Goal: Information Seeking & Learning: Learn about a topic

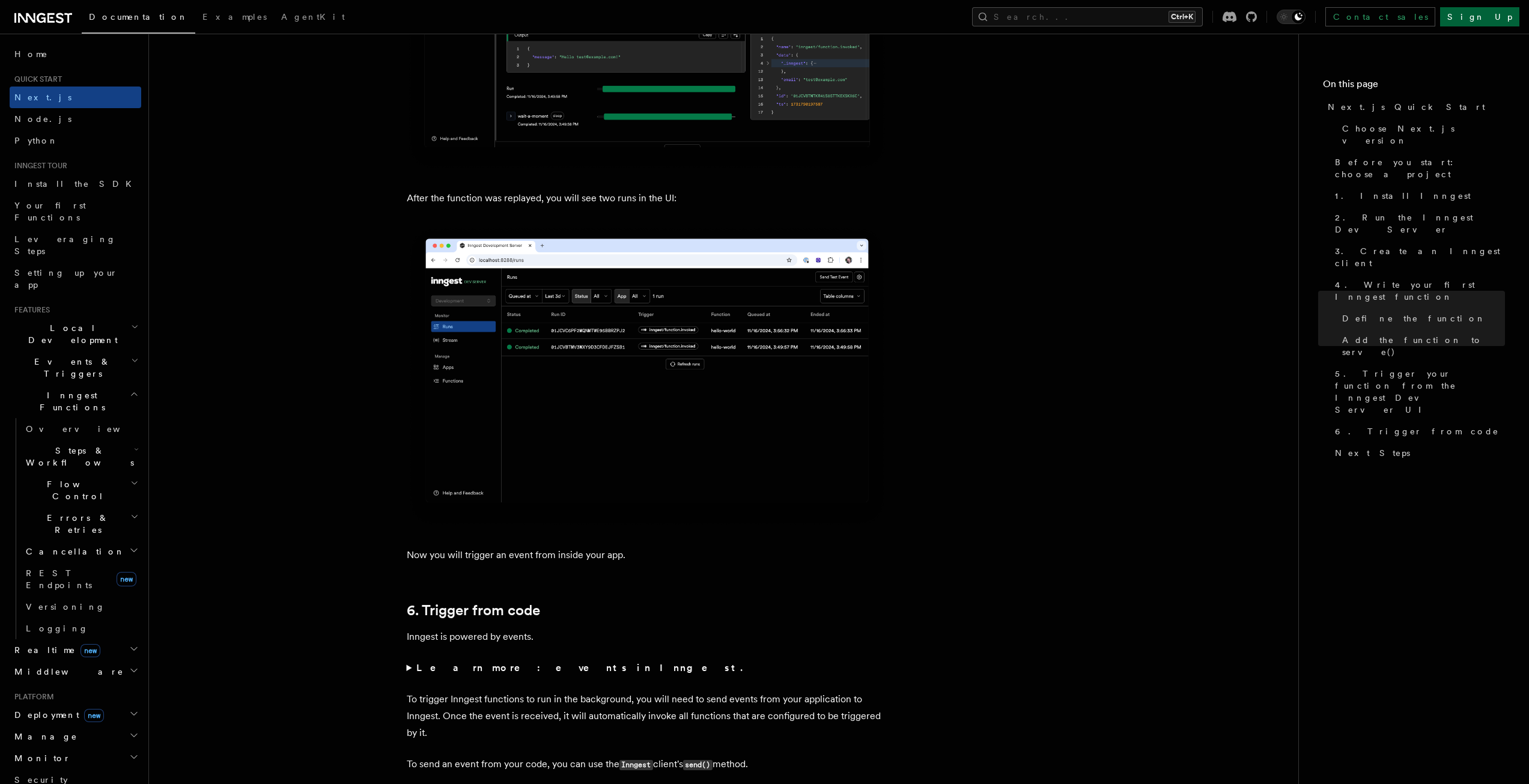
click at [1510, 10] on link "Sign Up" at bounding box center [1480, 17] width 79 height 19
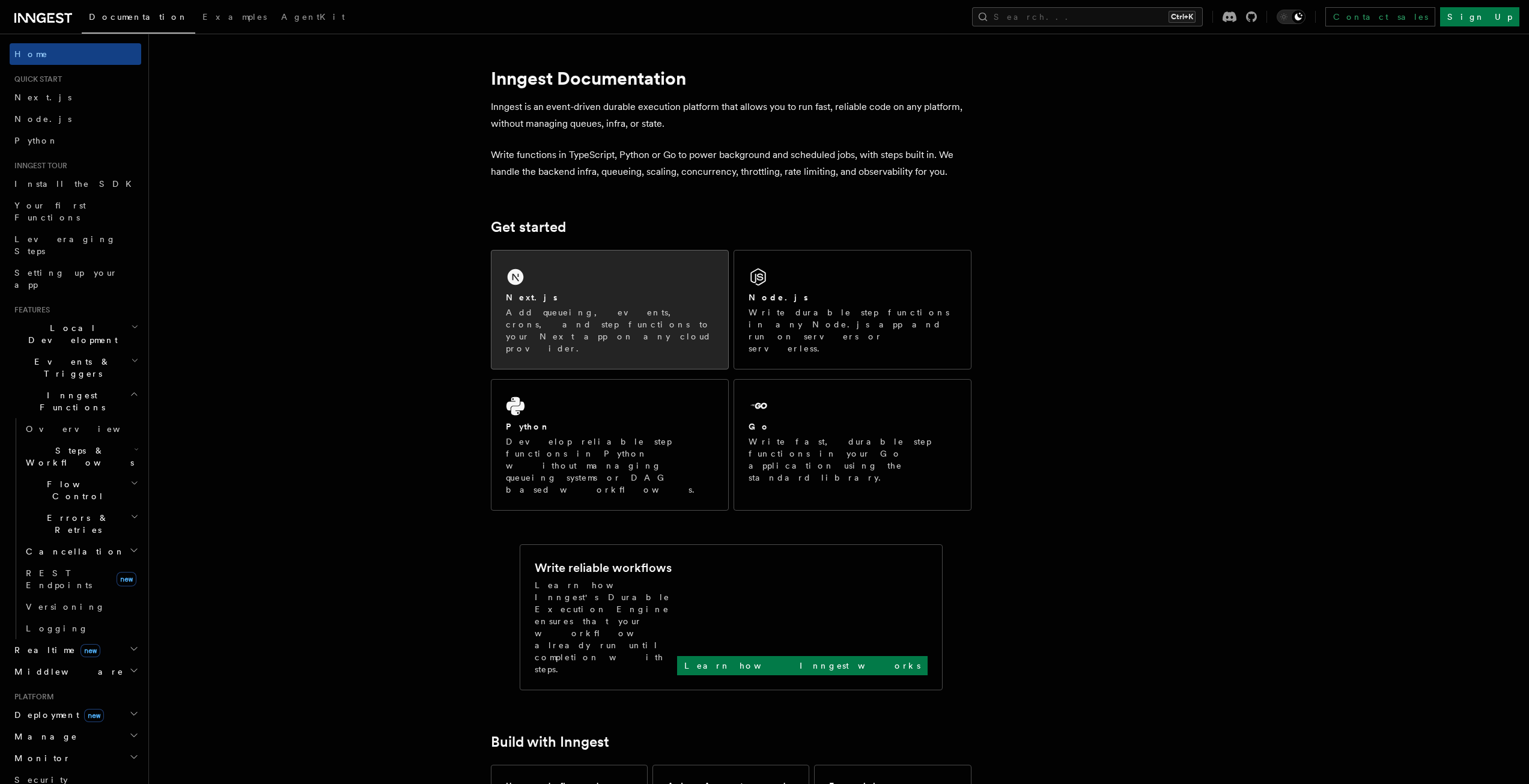
click at [513, 296] on h2 "Next.js" at bounding box center [532, 297] width 52 height 12
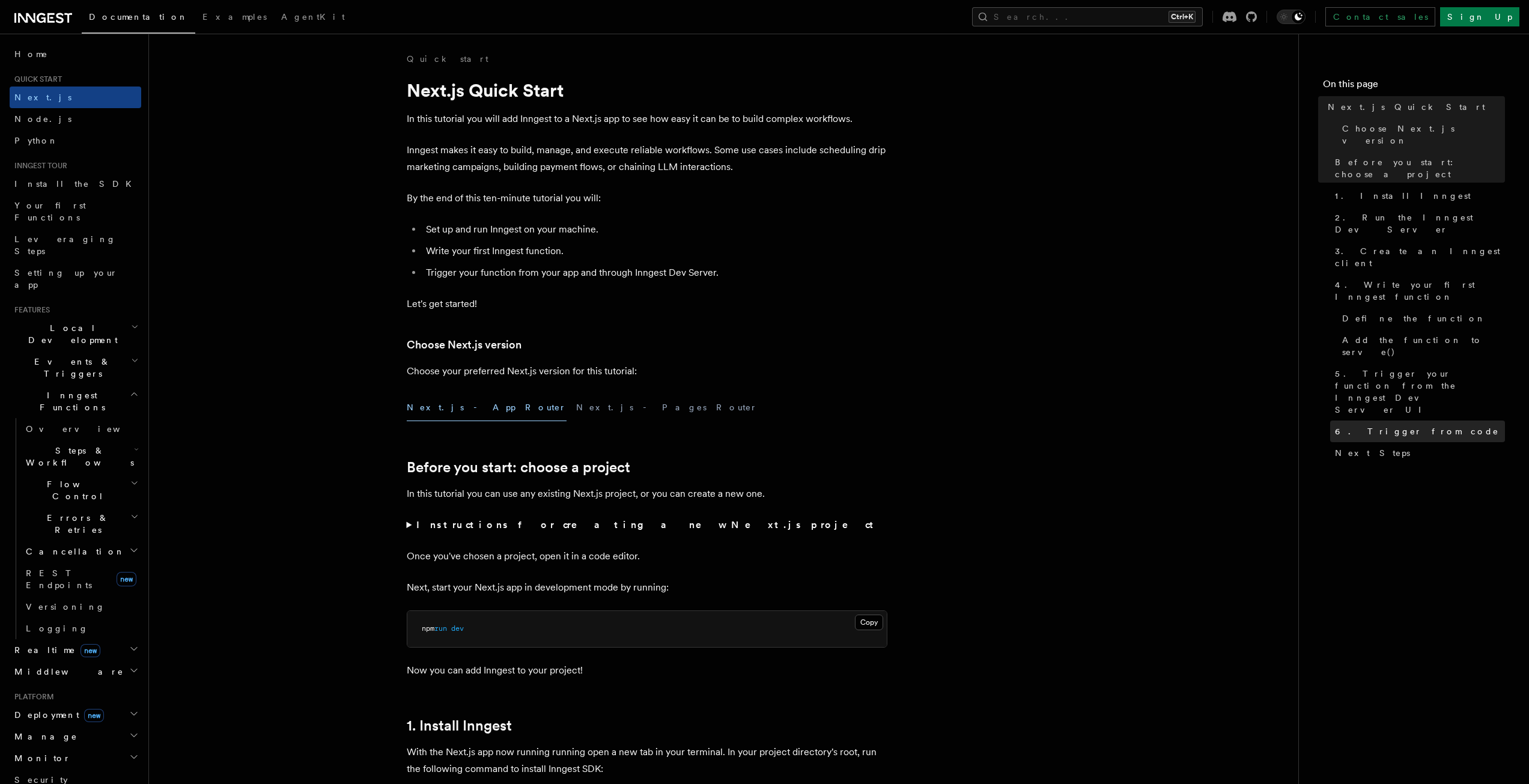
click at [1395, 425] on span "6. Trigger from code" at bounding box center [1417, 431] width 164 height 12
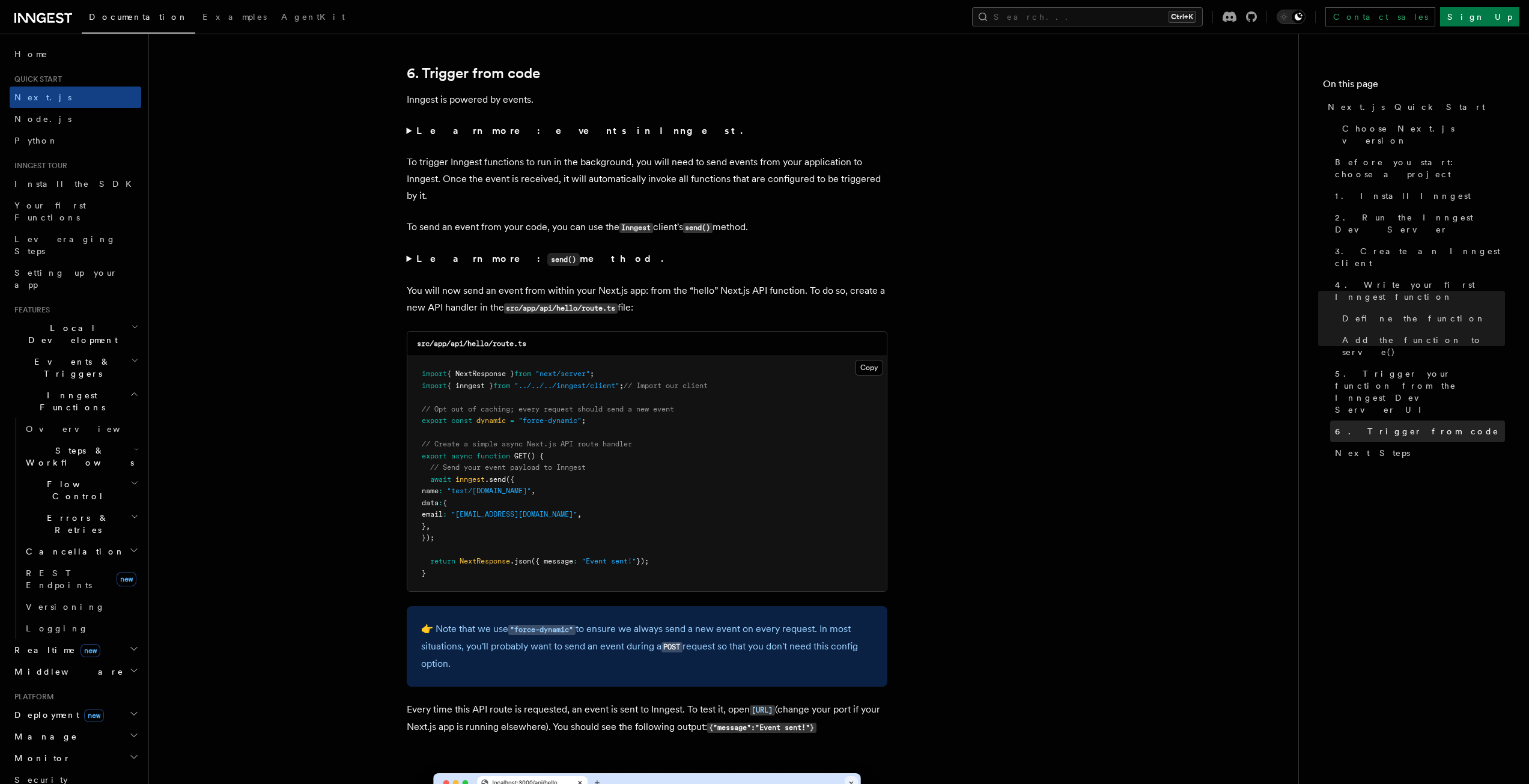
scroll to position [6071, 0]
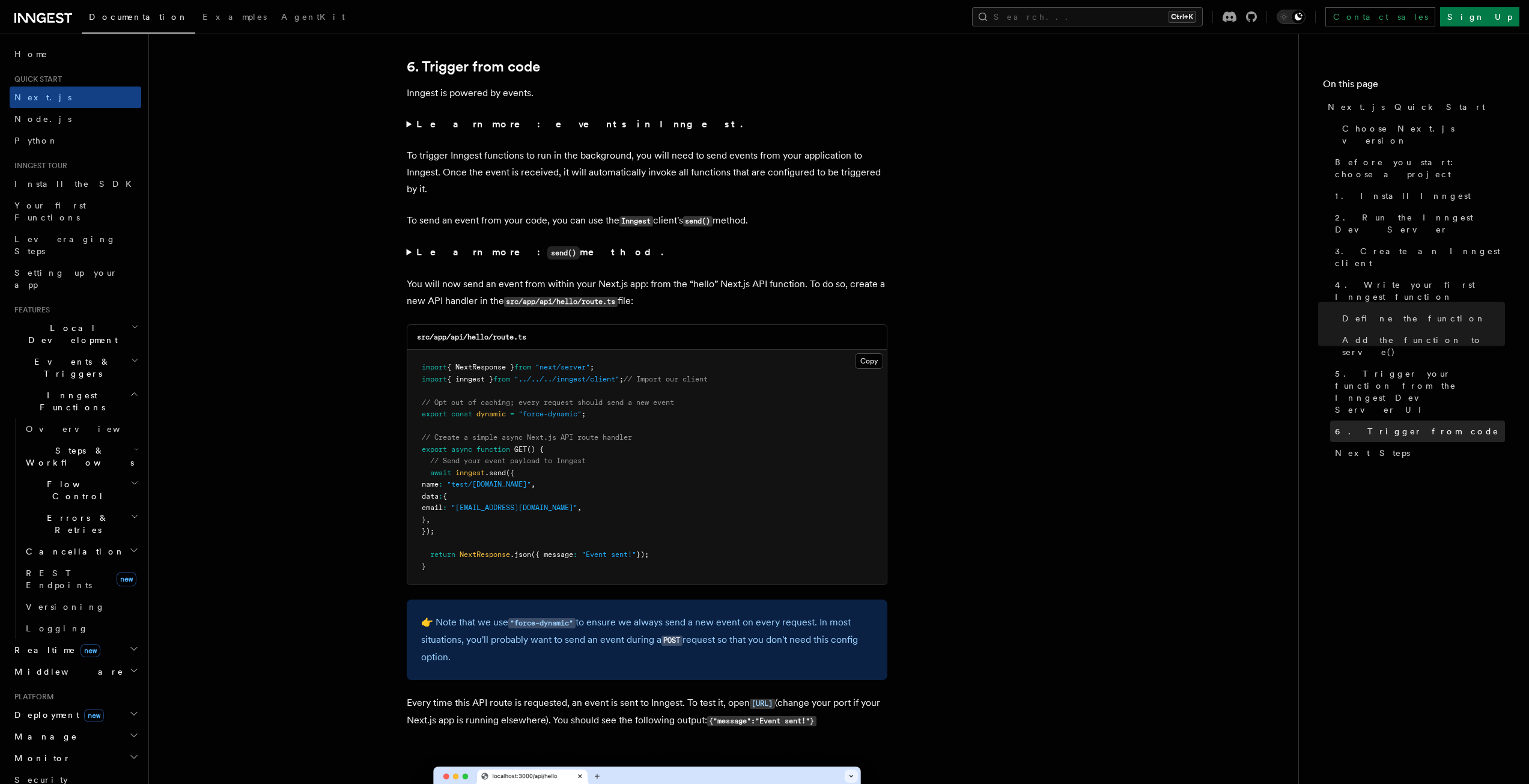
click at [1384, 425] on span "6. Trigger from code" at bounding box center [1417, 431] width 164 height 12
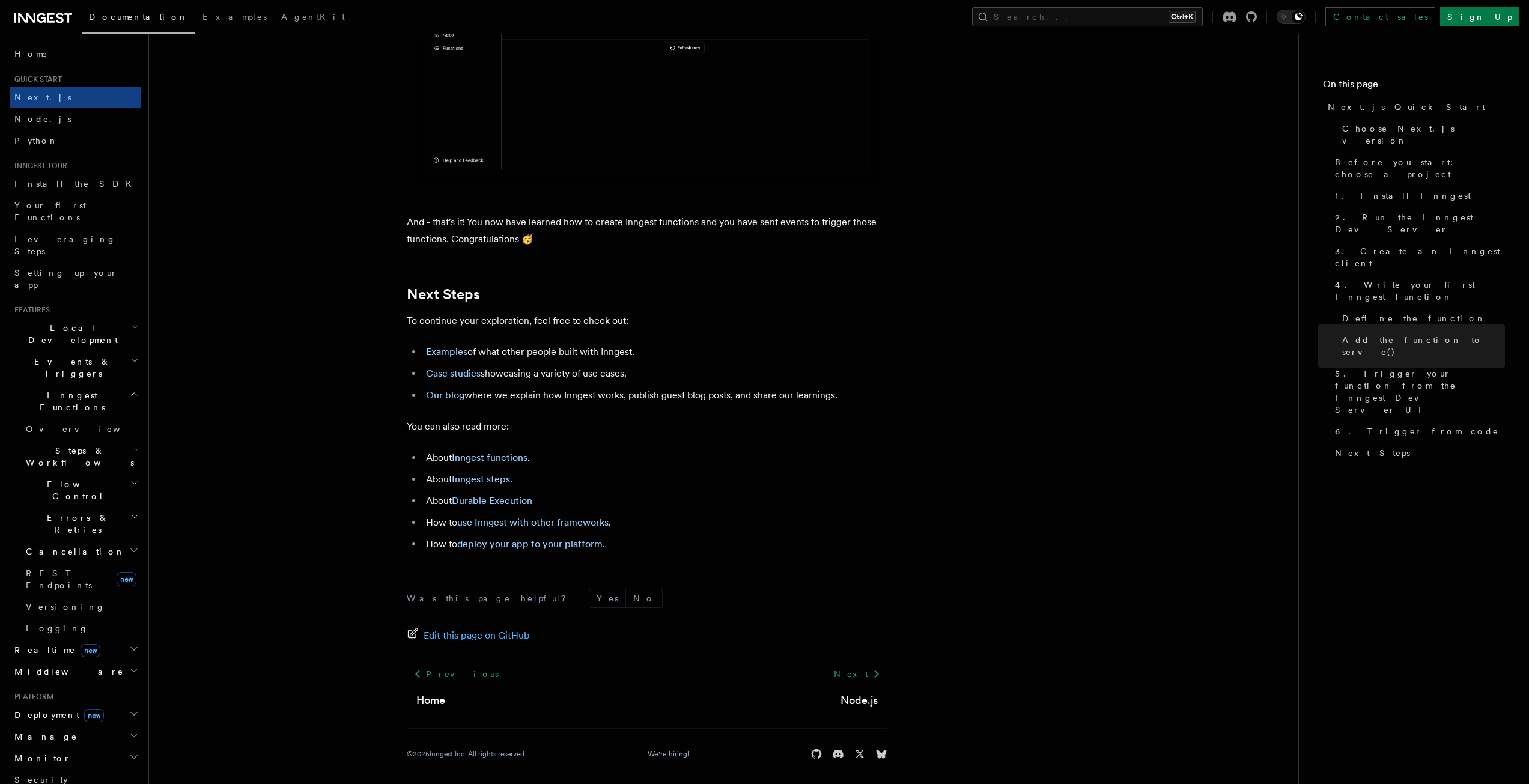
scroll to position [7308, 0]
click at [1369, 425] on span "6. Trigger from code" at bounding box center [1417, 431] width 164 height 12
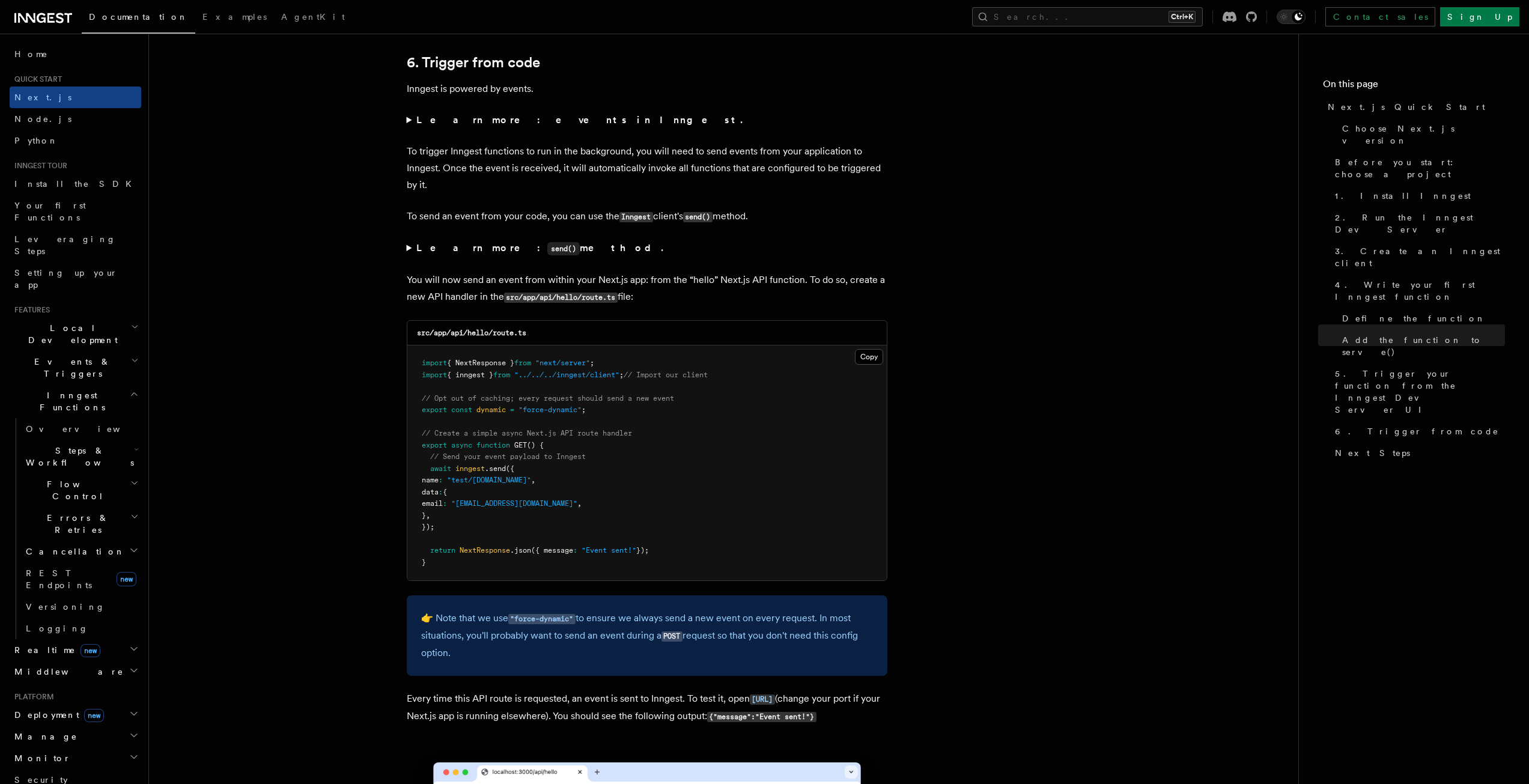
scroll to position [6071, 0]
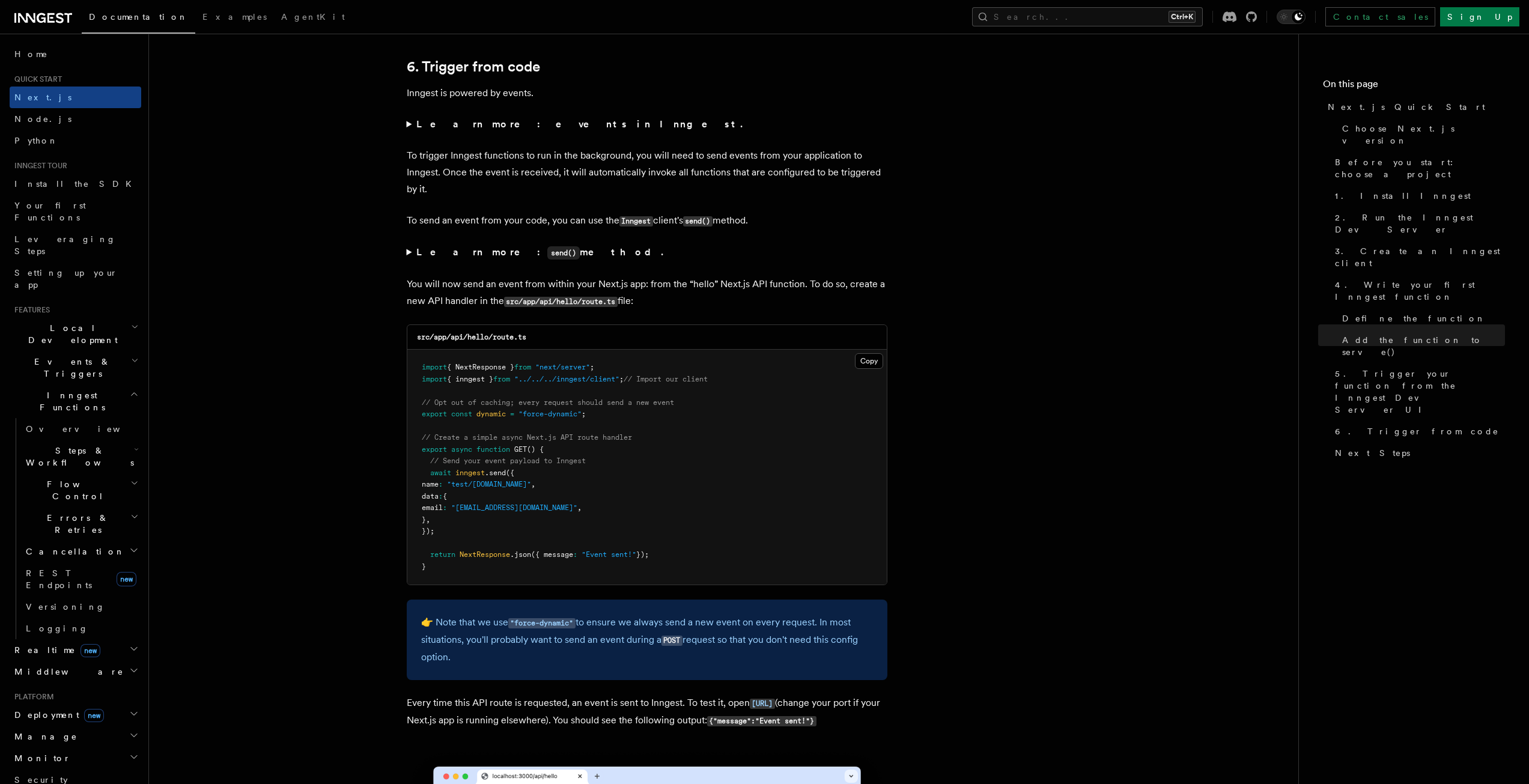
click at [408, 246] on summary "Learn more: send() method." at bounding box center [647, 252] width 481 height 17
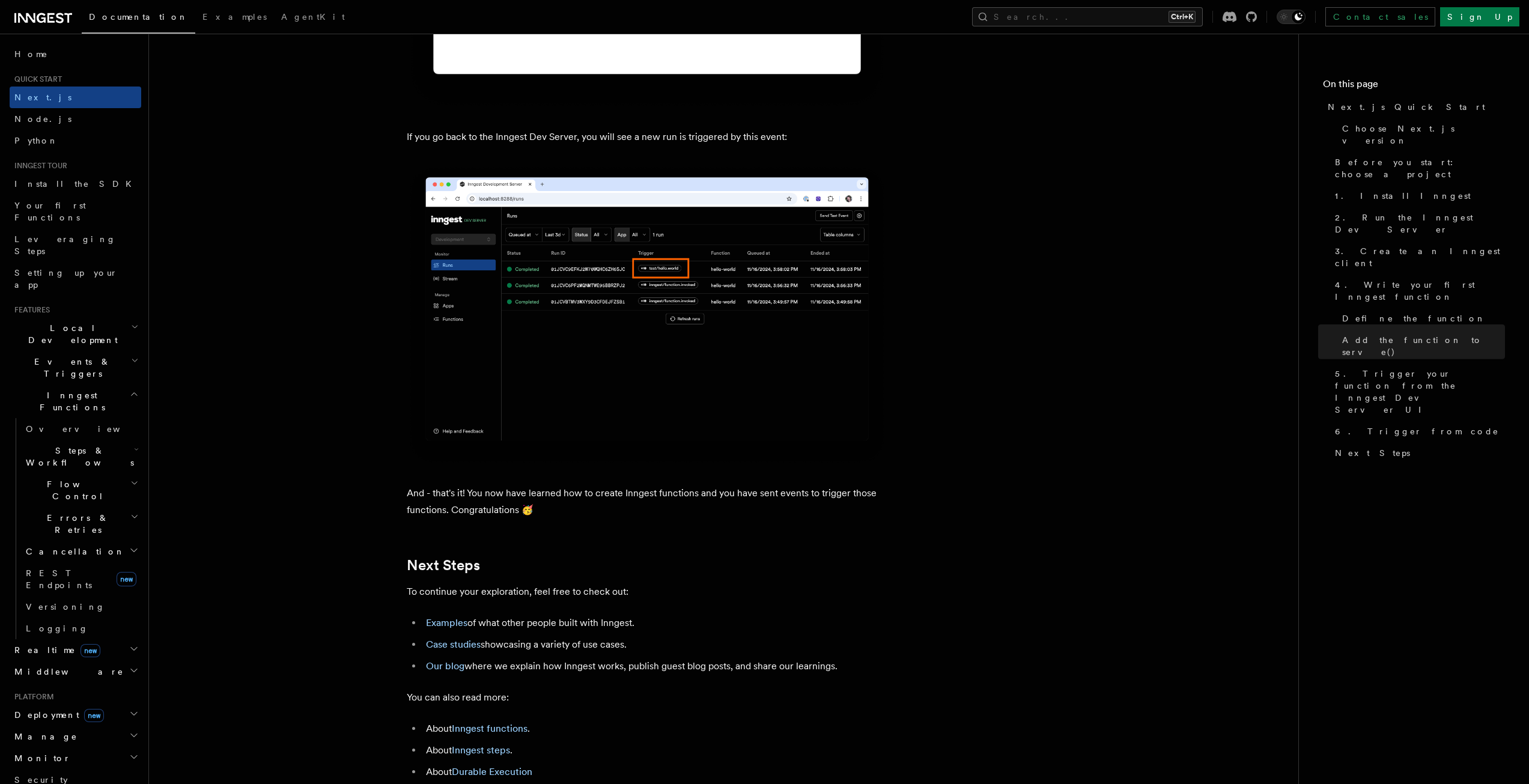
scroll to position [7152, 0]
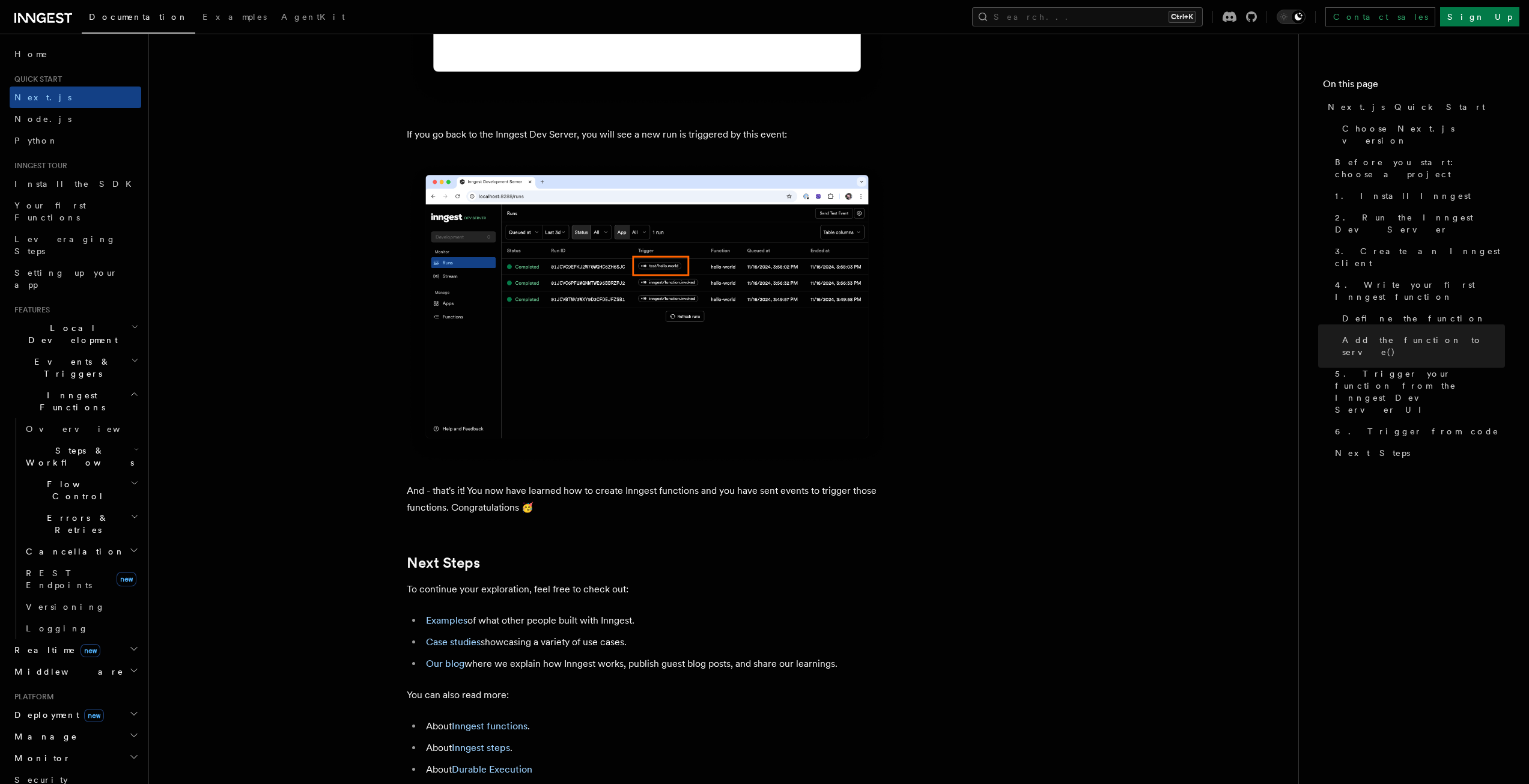
click at [131, 322] on icon "button" at bounding box center [135, 327] width 8 height 10
click at [131, 356] on icon "button" at bounding box center [135, 361] width 8 height 10
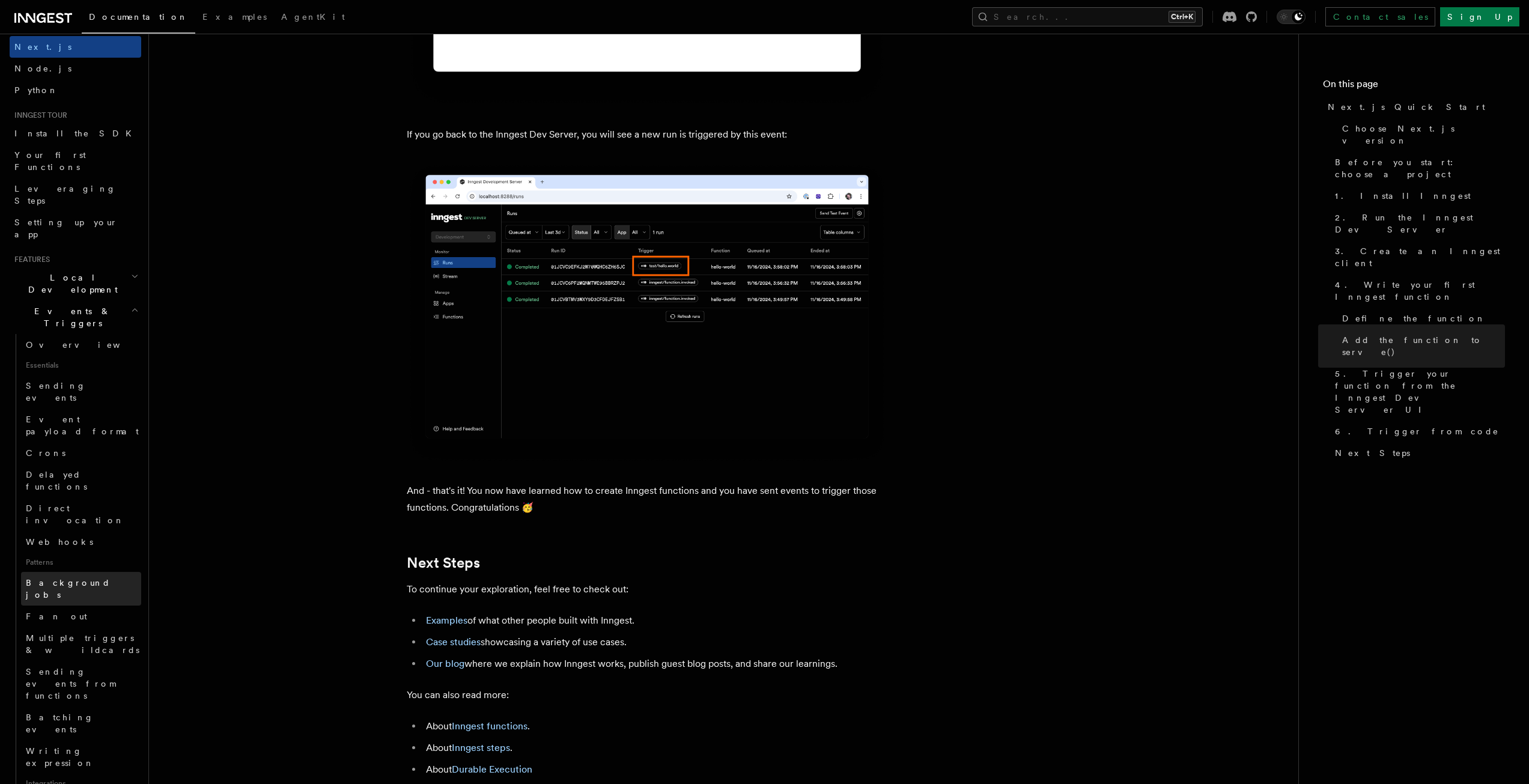
scroll to position [60, 0]
click at [60, 568] on span "Background jobs" at bounding box center [68, 579] width 85 height 22
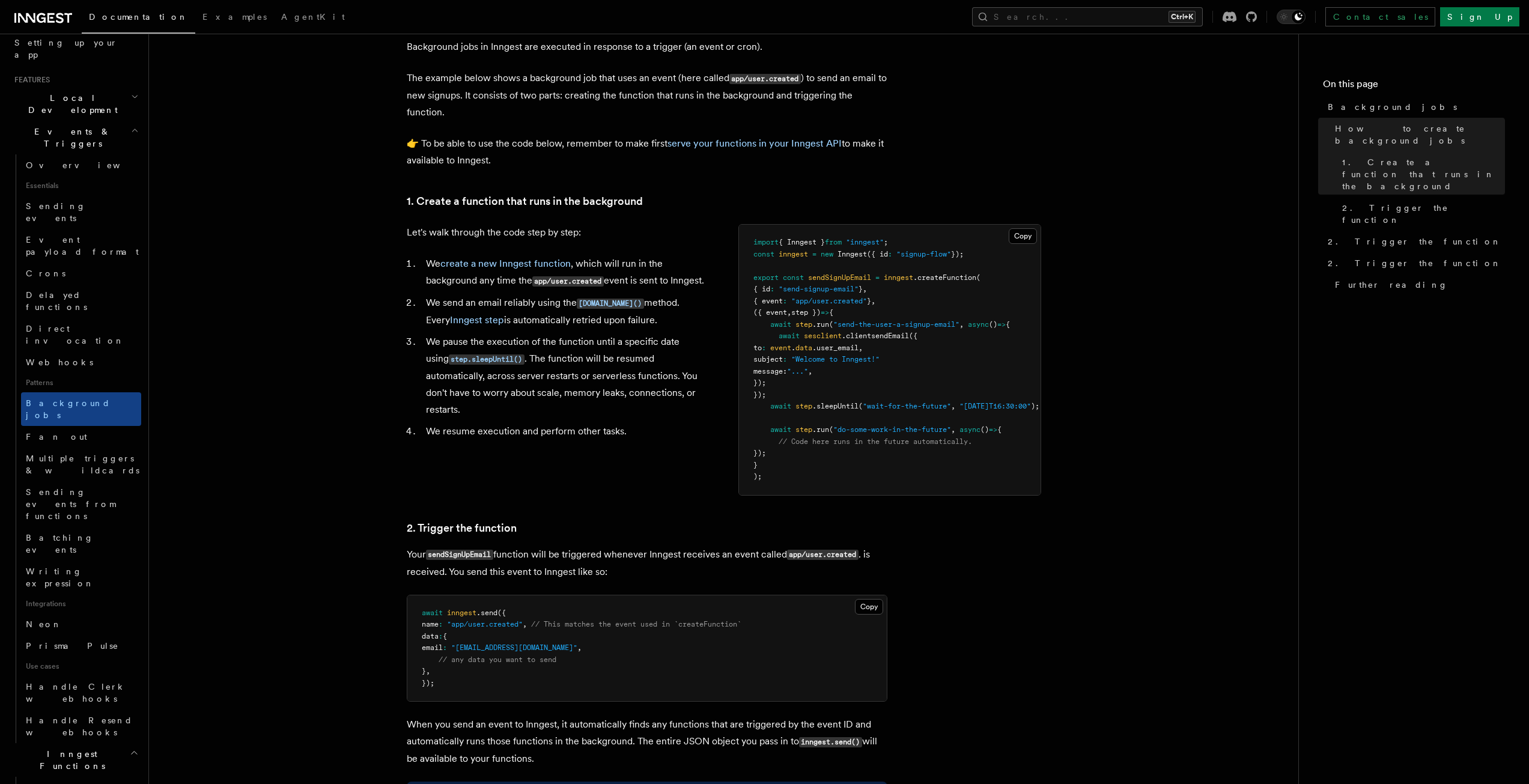
scroll to position [240, 0]
click at [73, 631] on span "Prisma Pulse" at bounding box center [72, 636] width 93 height 10
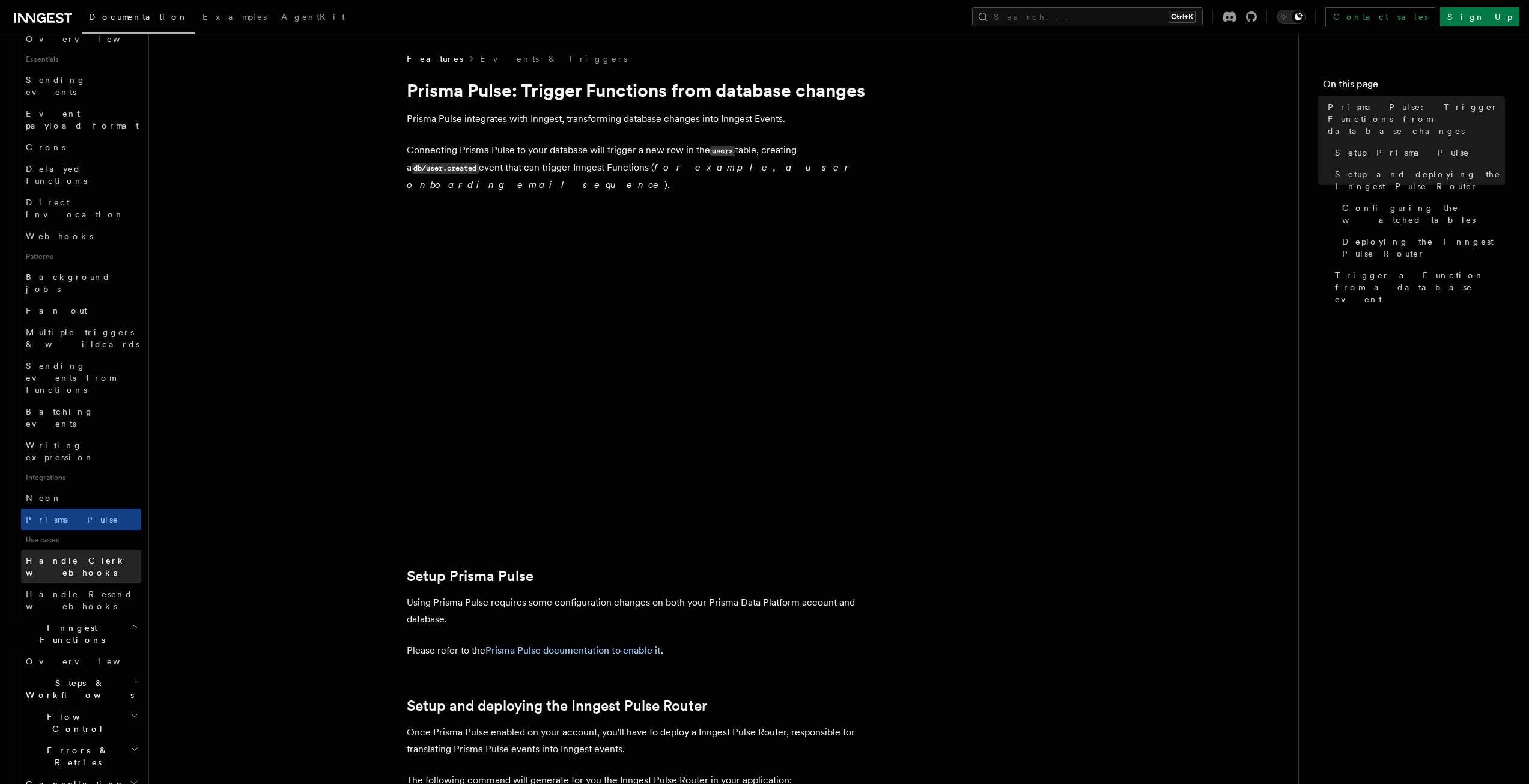
scroll to position [361, 0]
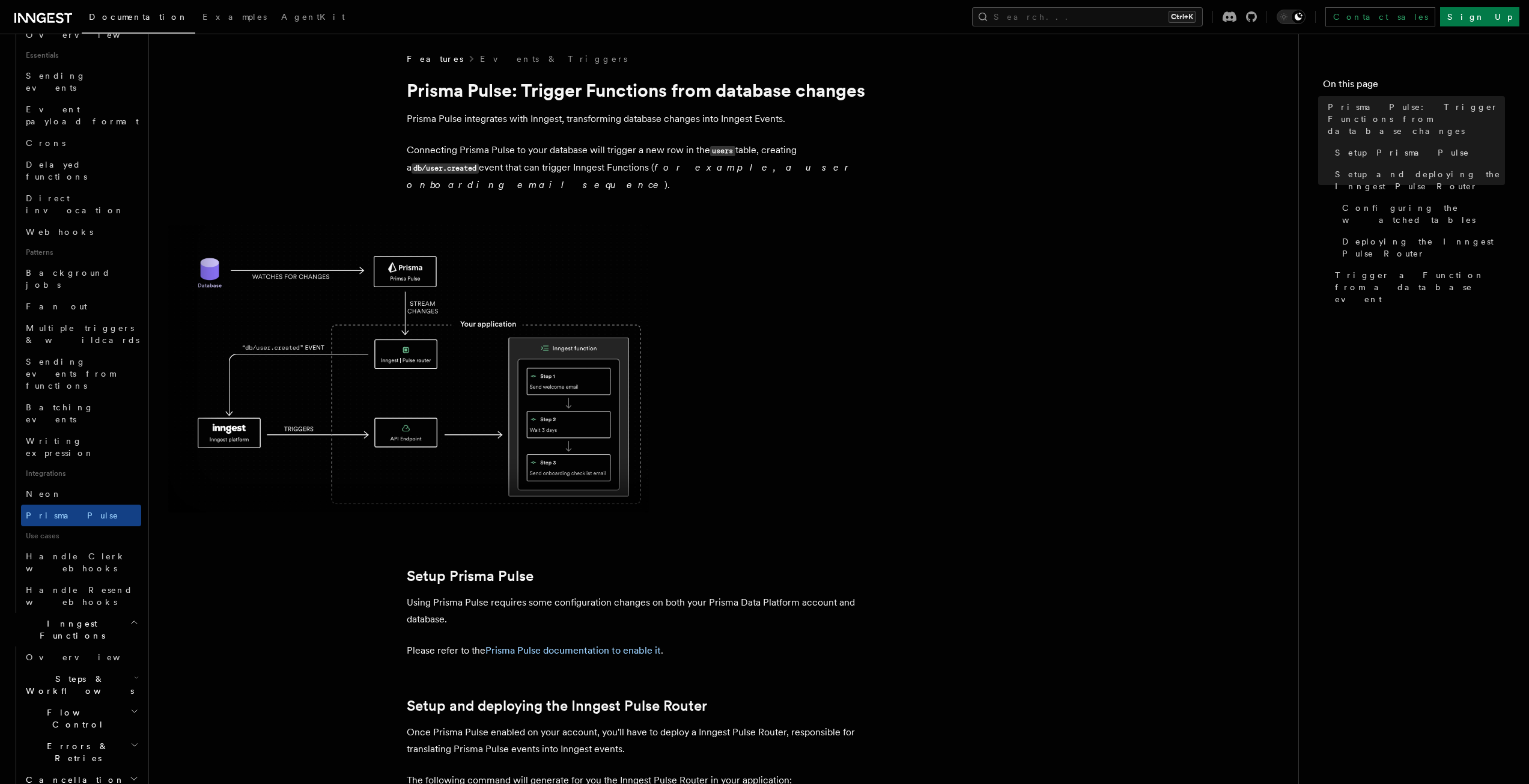
click at [134, 673] on icon "button" at bounding box center [136, 677] width 5 height 10
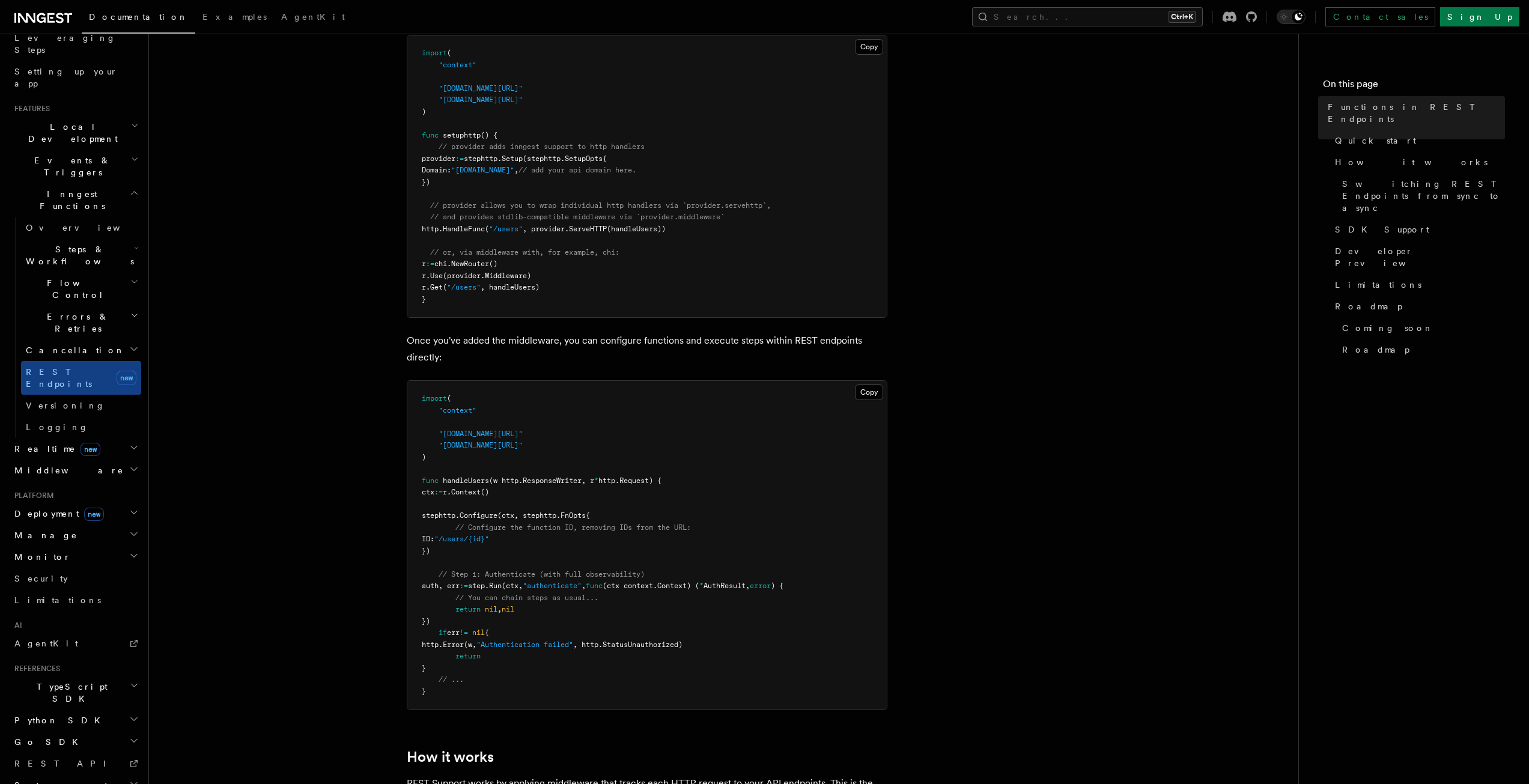
scroll to position [541, 0]
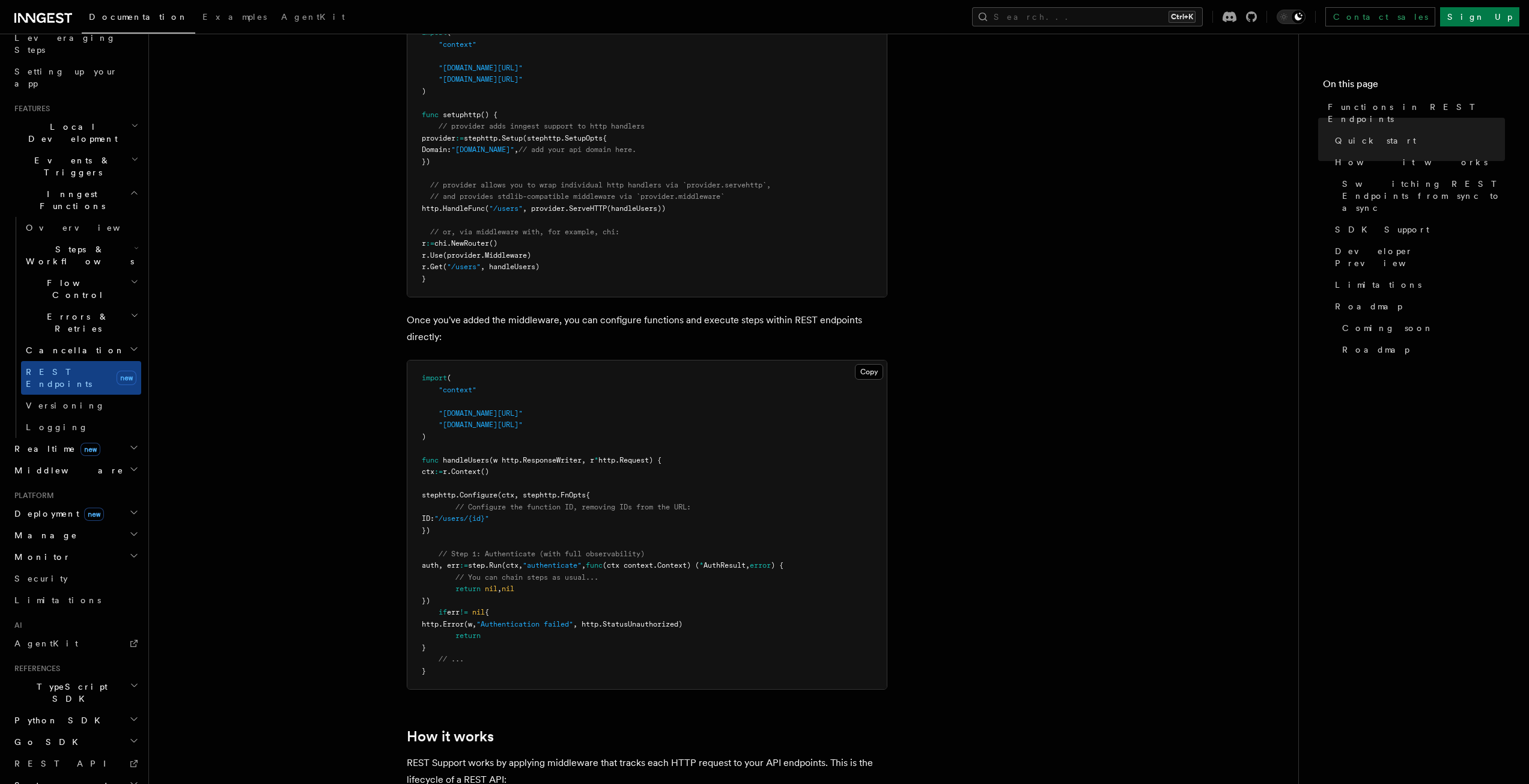
click at [131, 511] on icon "button" at bounding box center [134, 512] width 6 height 3
click at [129, 508] on icon "button" at bounding box center [134, 512] width 10 height 10
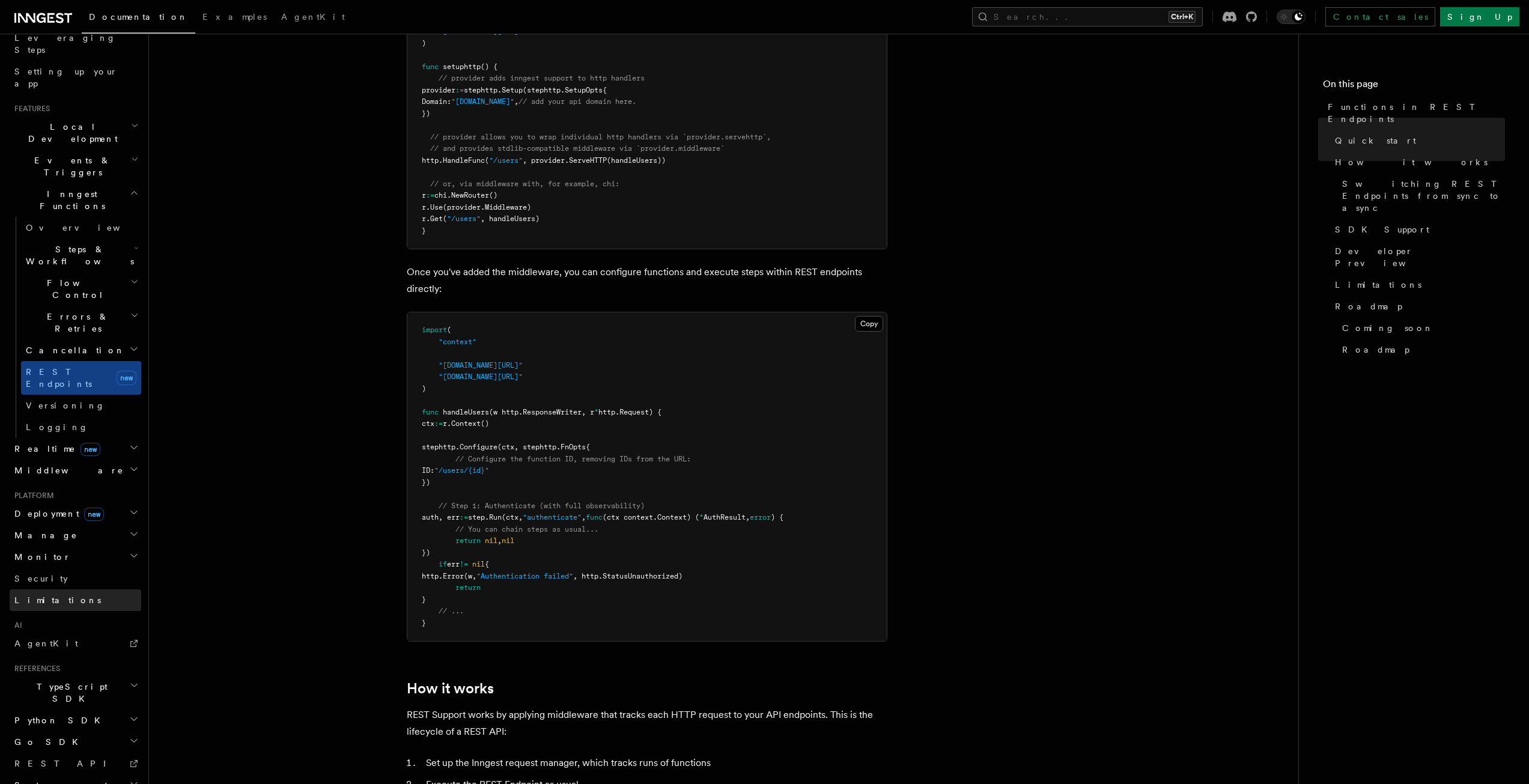
scroll to position [601, 0]
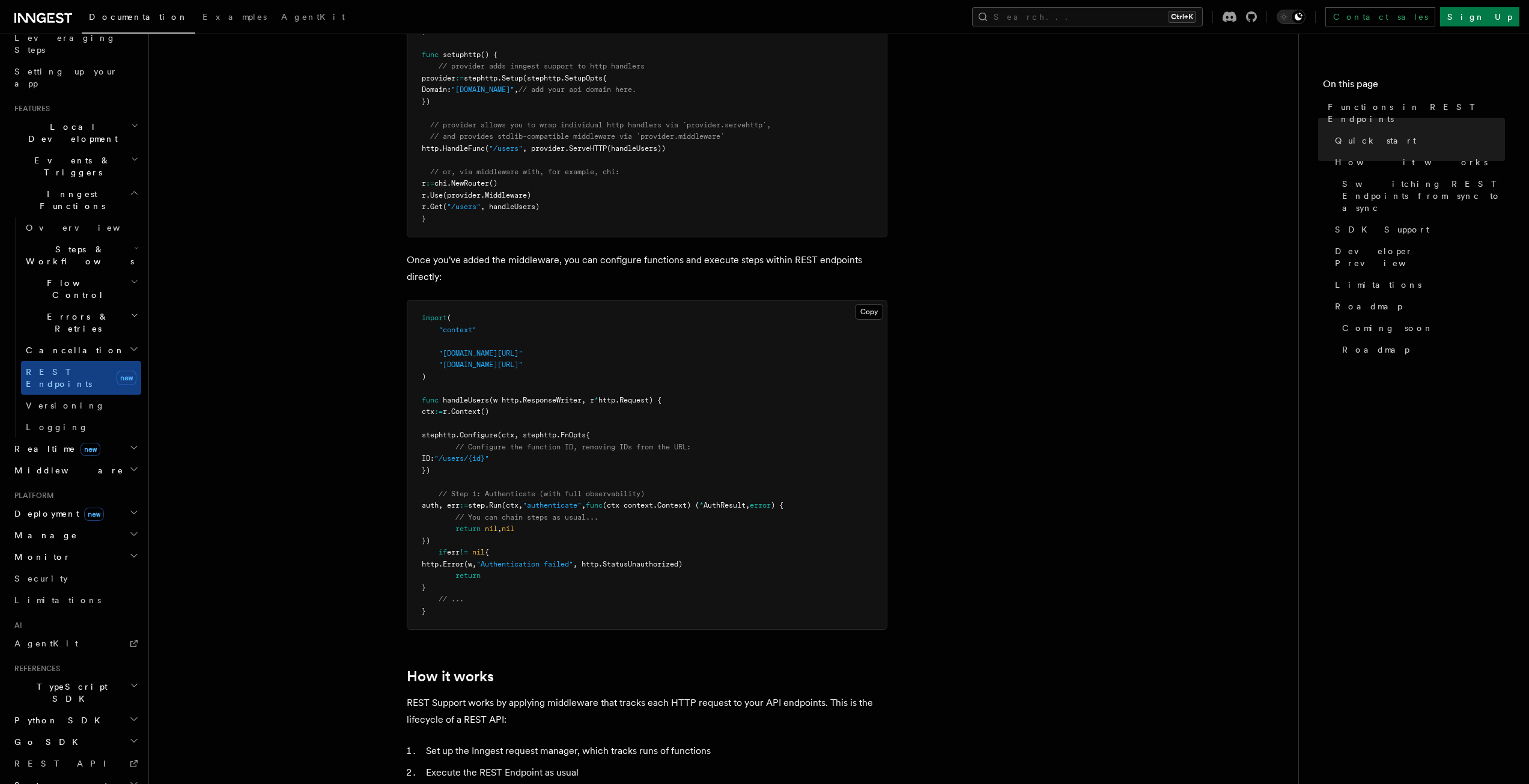
click at [119, 731] on h2 "Go SDK" at bounding box center [75, 742] width 132 height 22
click at [104, 753] on link "Reference" at bounding box center [81, 764] width 120 height 22
click at [117, 676] on h2 "TypeScript SDK" at bounding box center [75, 692] width 132 height 34
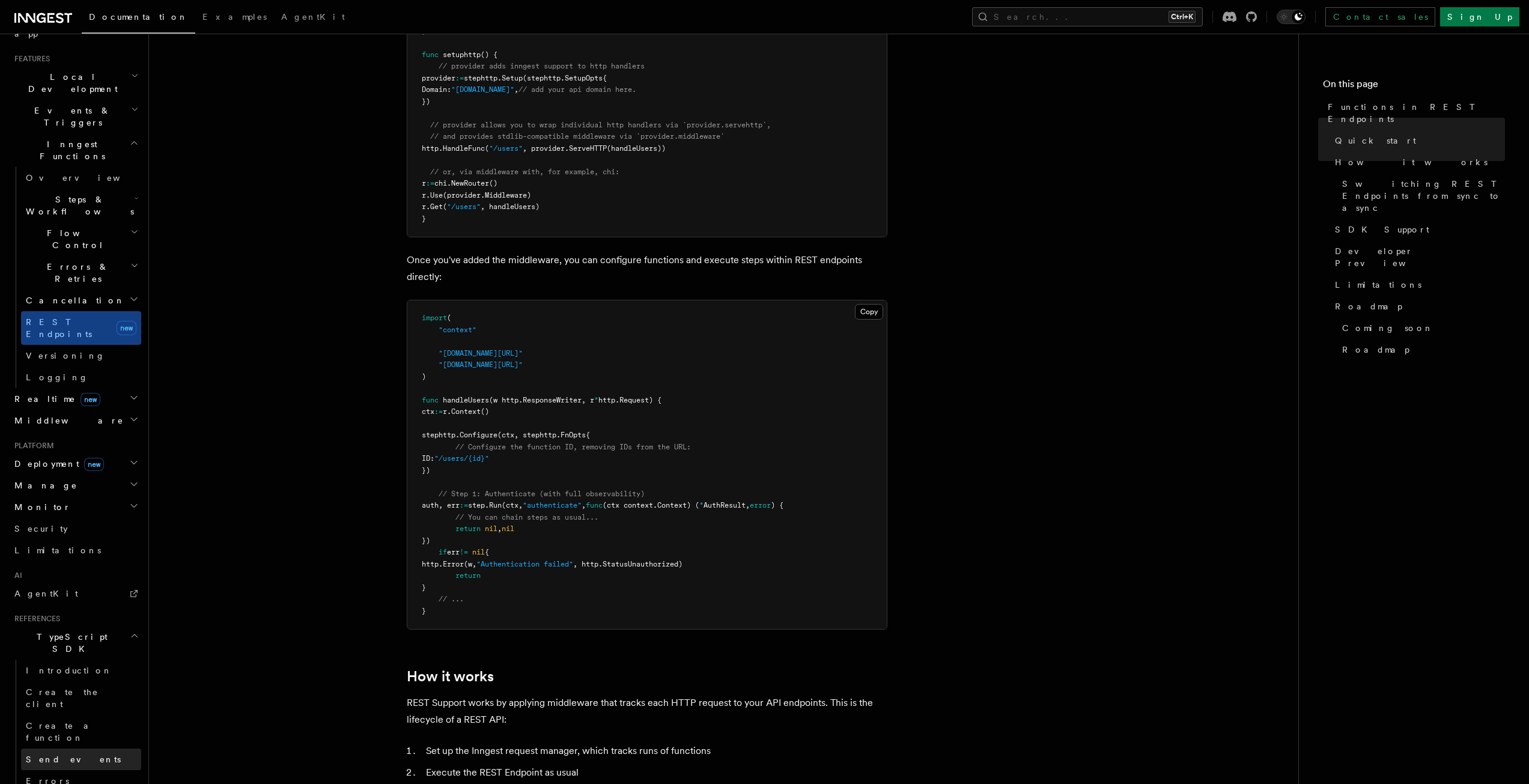
scroll to position [261, 0]
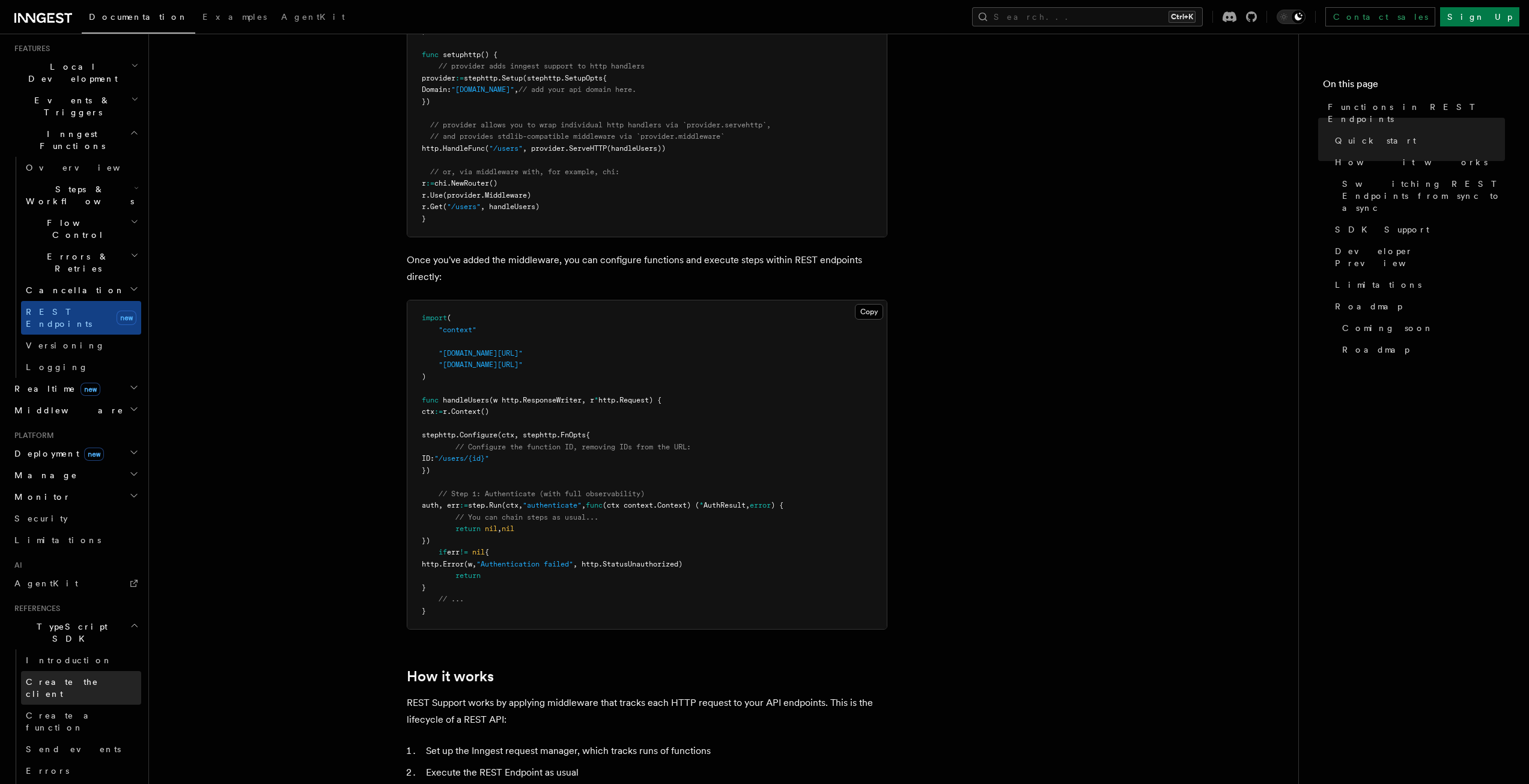
click at [102, 671] on link "Create the client" at bounding box center [81, 688] width 120 height 34
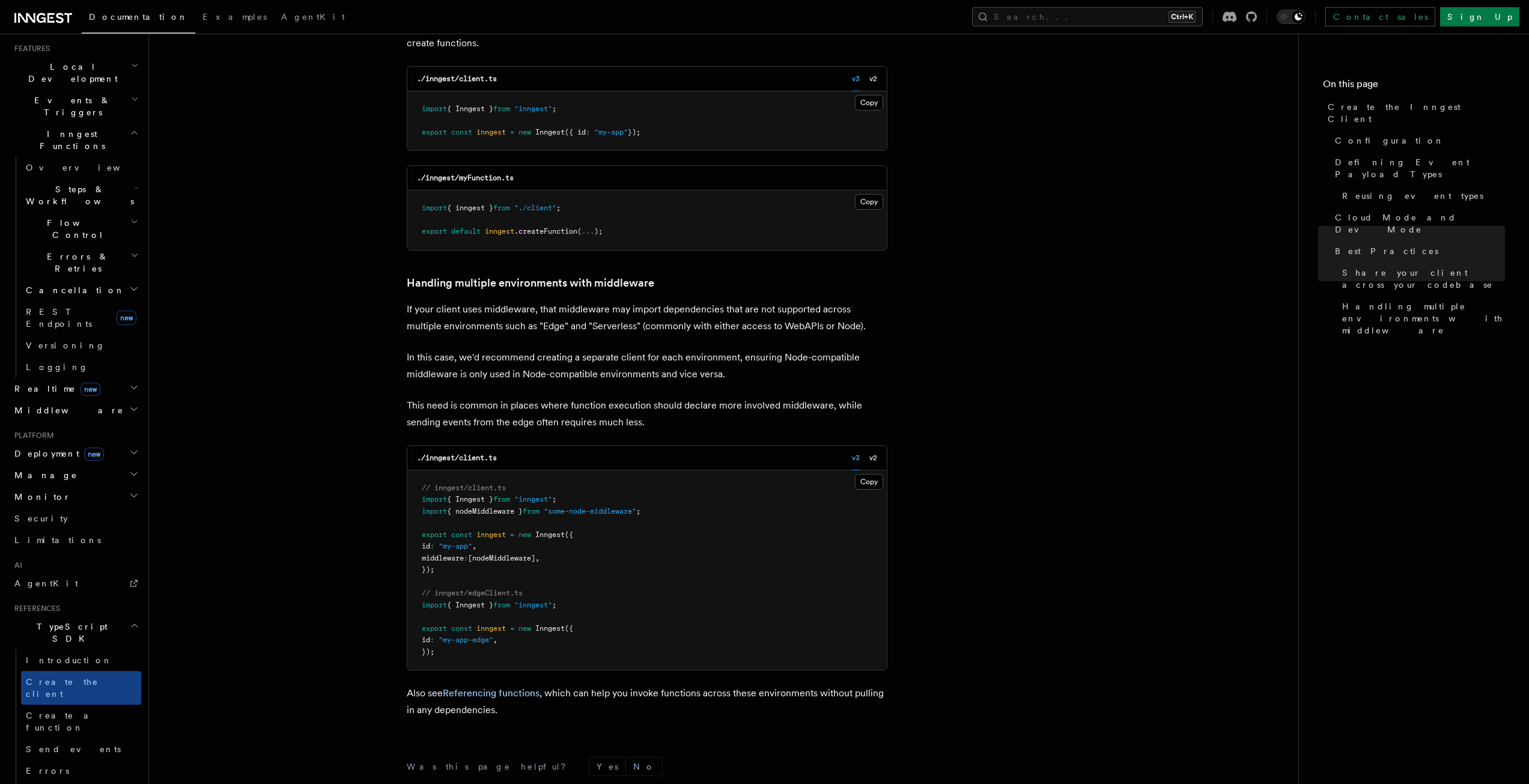
scroll to position [2334, 0]
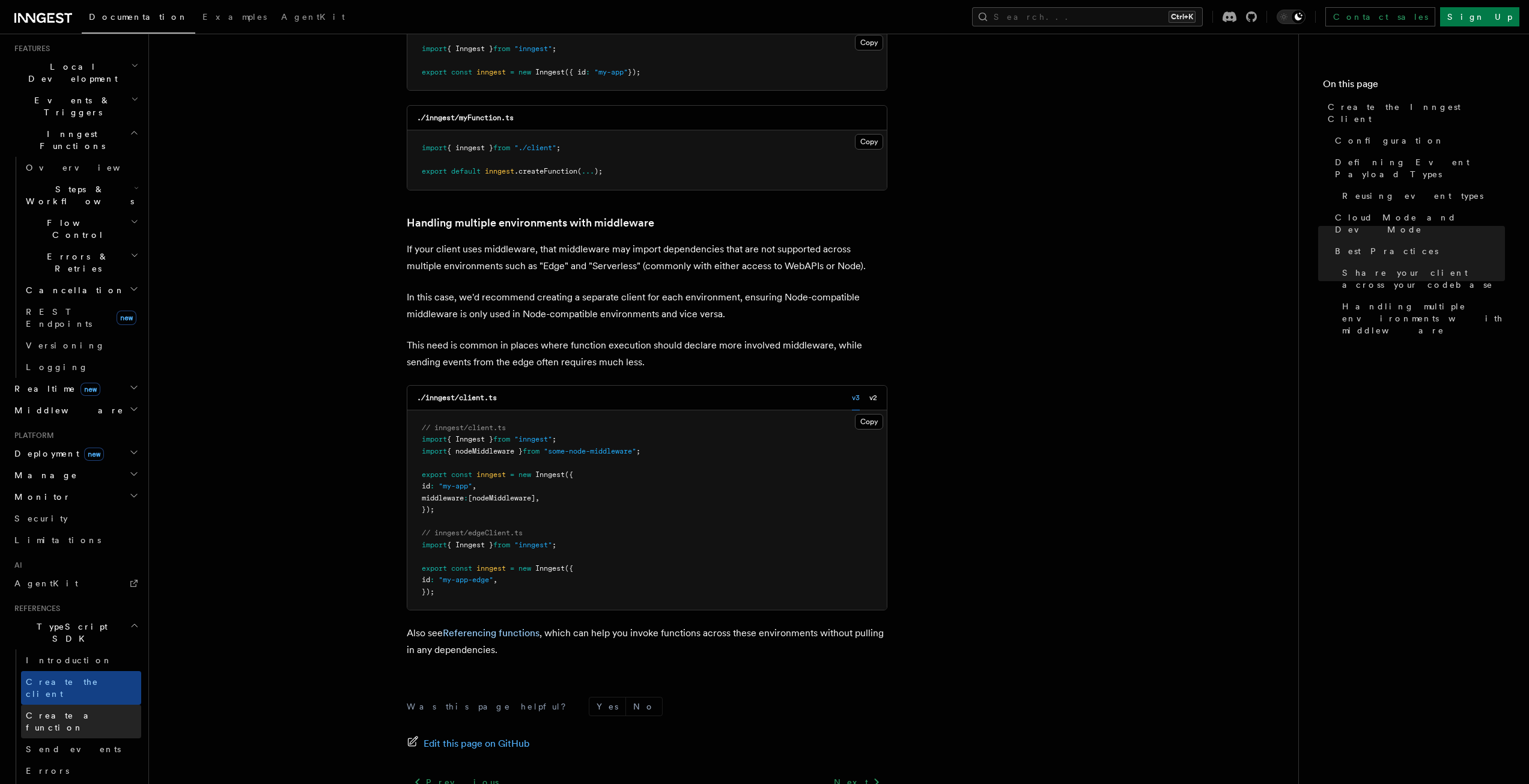
click at [83, 711] on span "Create a function" at bounding box center [61, 721] width 72 height 22
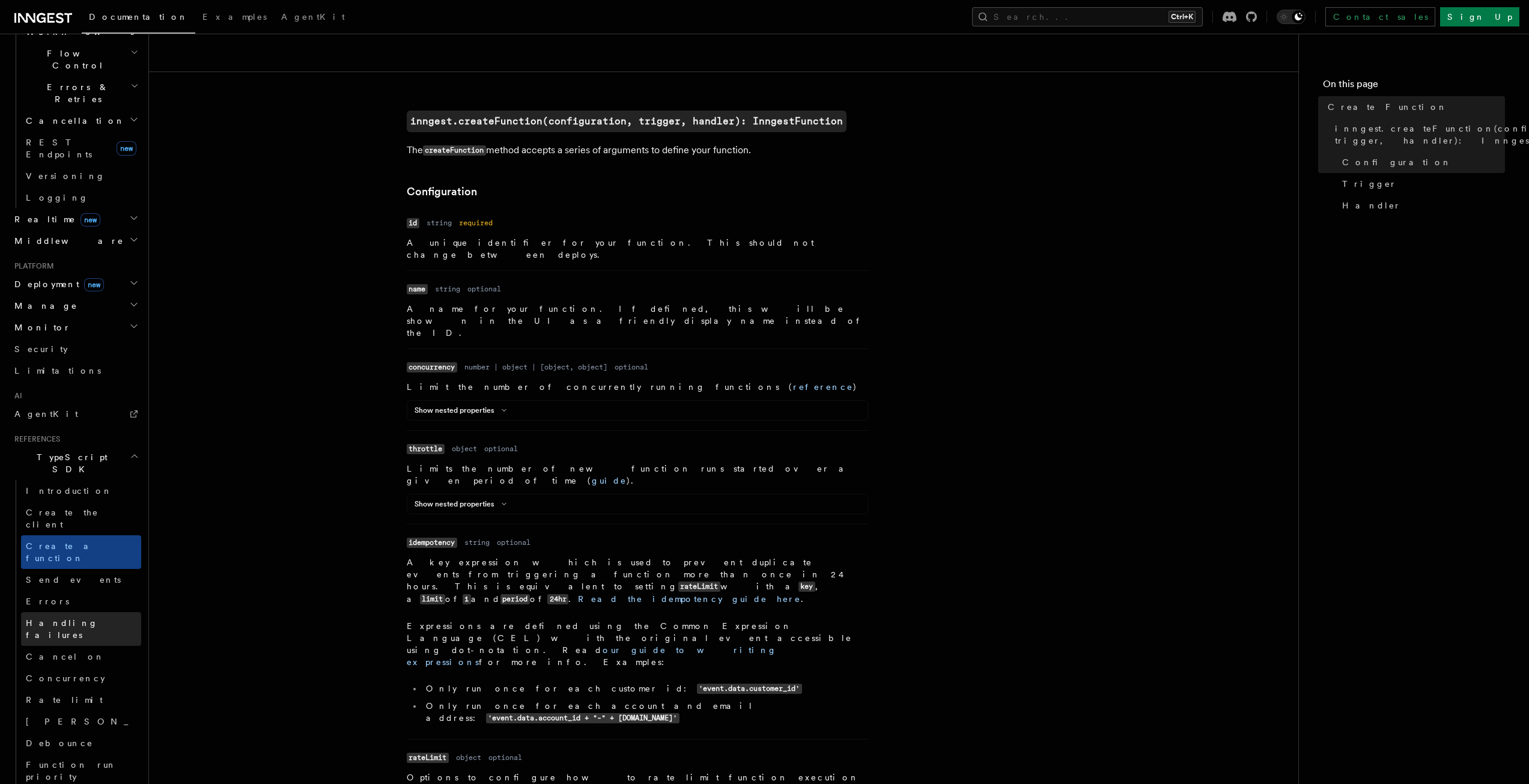
scroll to position [441, 0]
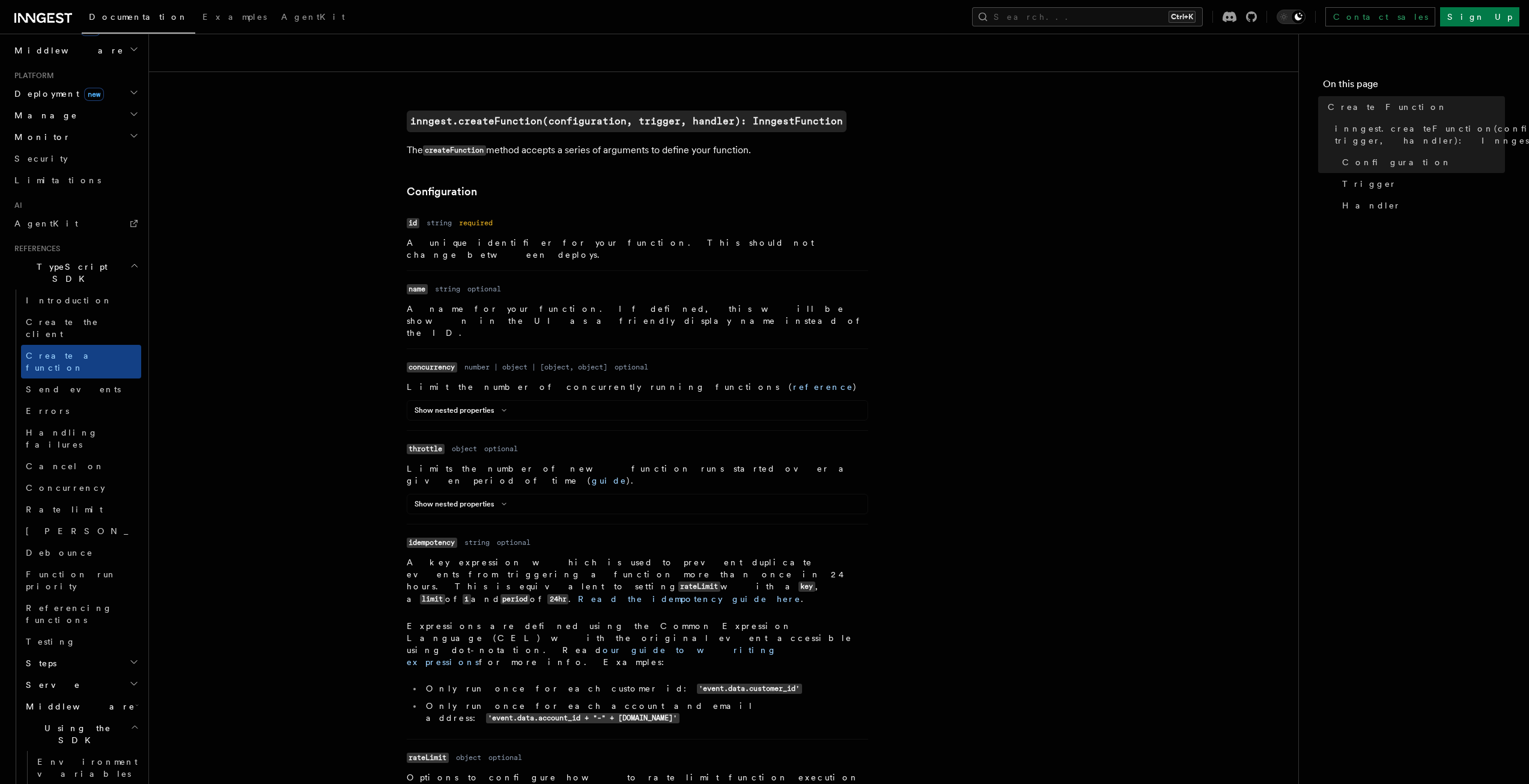
scroll to position [622, 0]
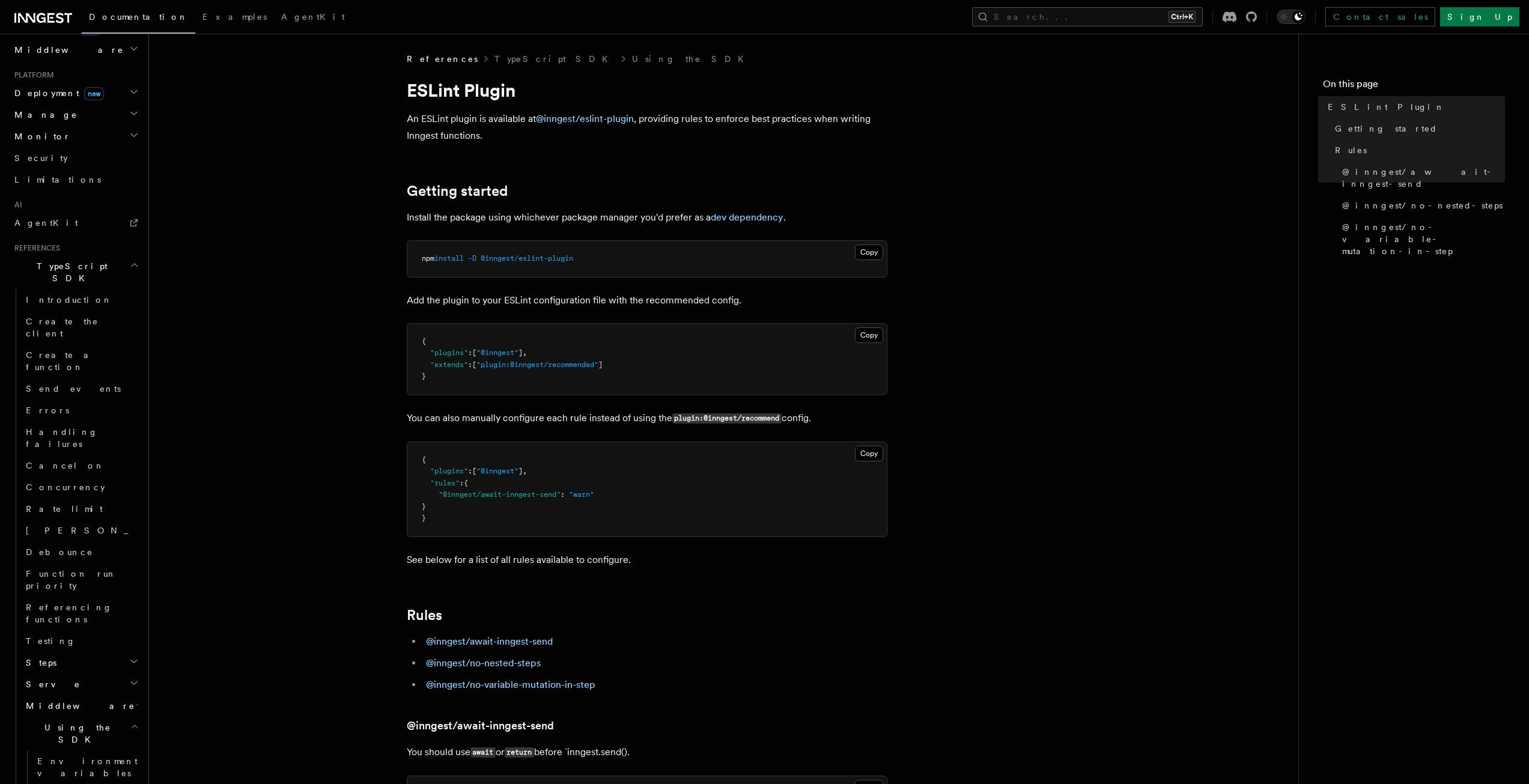
click at [135, 700] on icon "button" at bounding box center [137, 705] width 4 height 10
click at [111, 738] on link "Examples" at bounding box center [87, 749] width 109 height 22
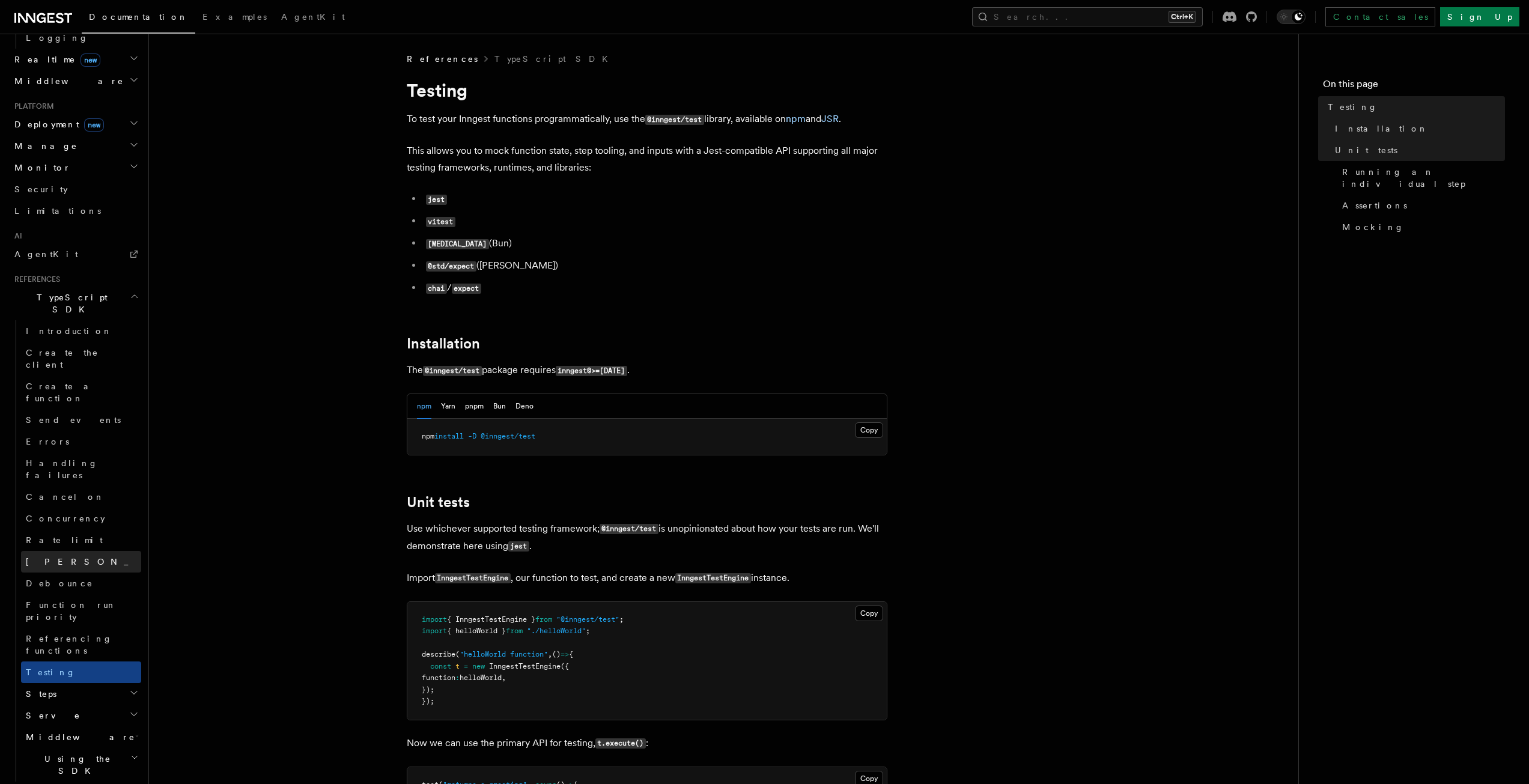
click at [85, 551] on link "Singleton" at bounding box center [81, 562] width 120 height 22
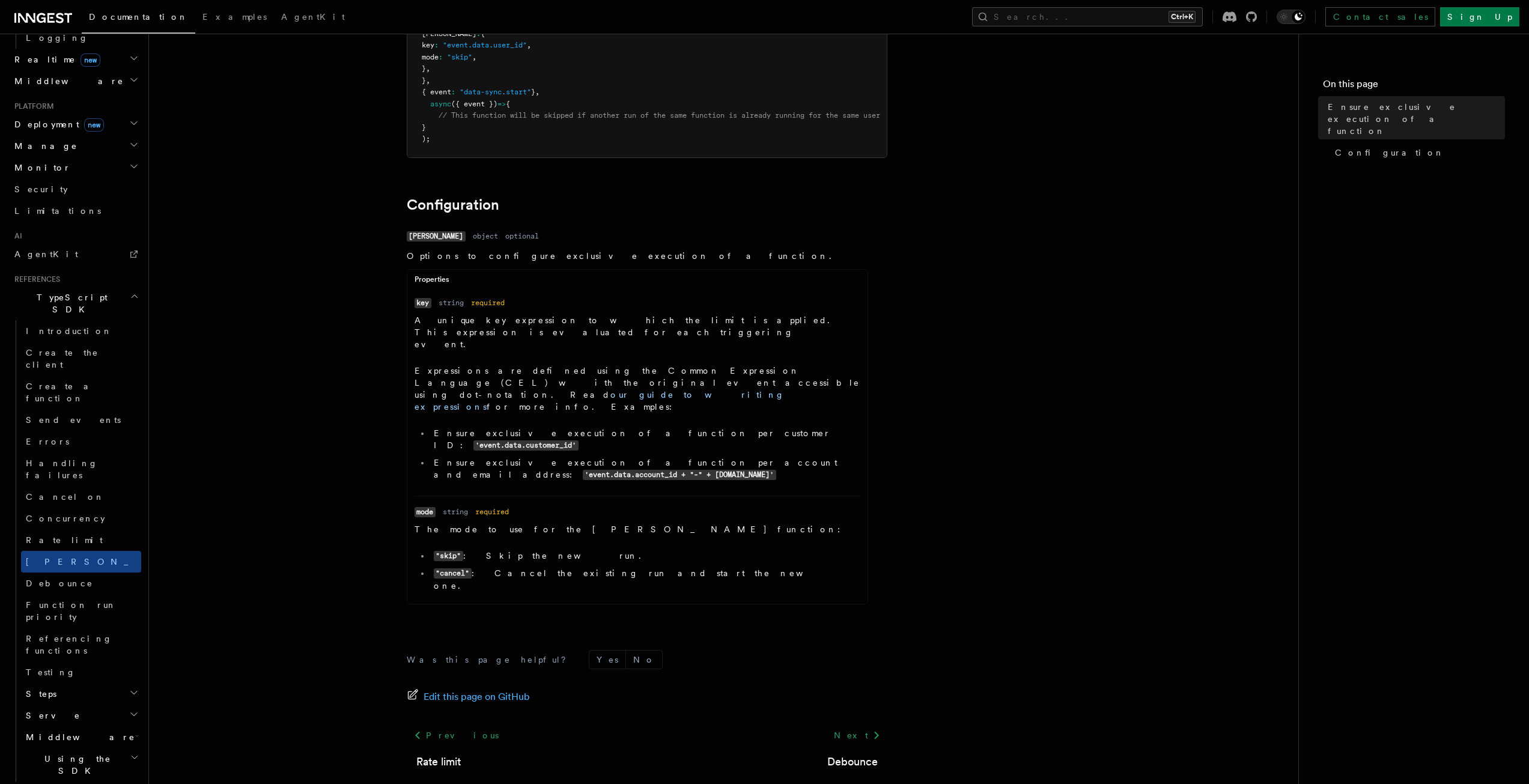
scroll to position [213, 0]
click at [106, 409] on link "Send events" at bounding box center [81, 420] width 120 height 22
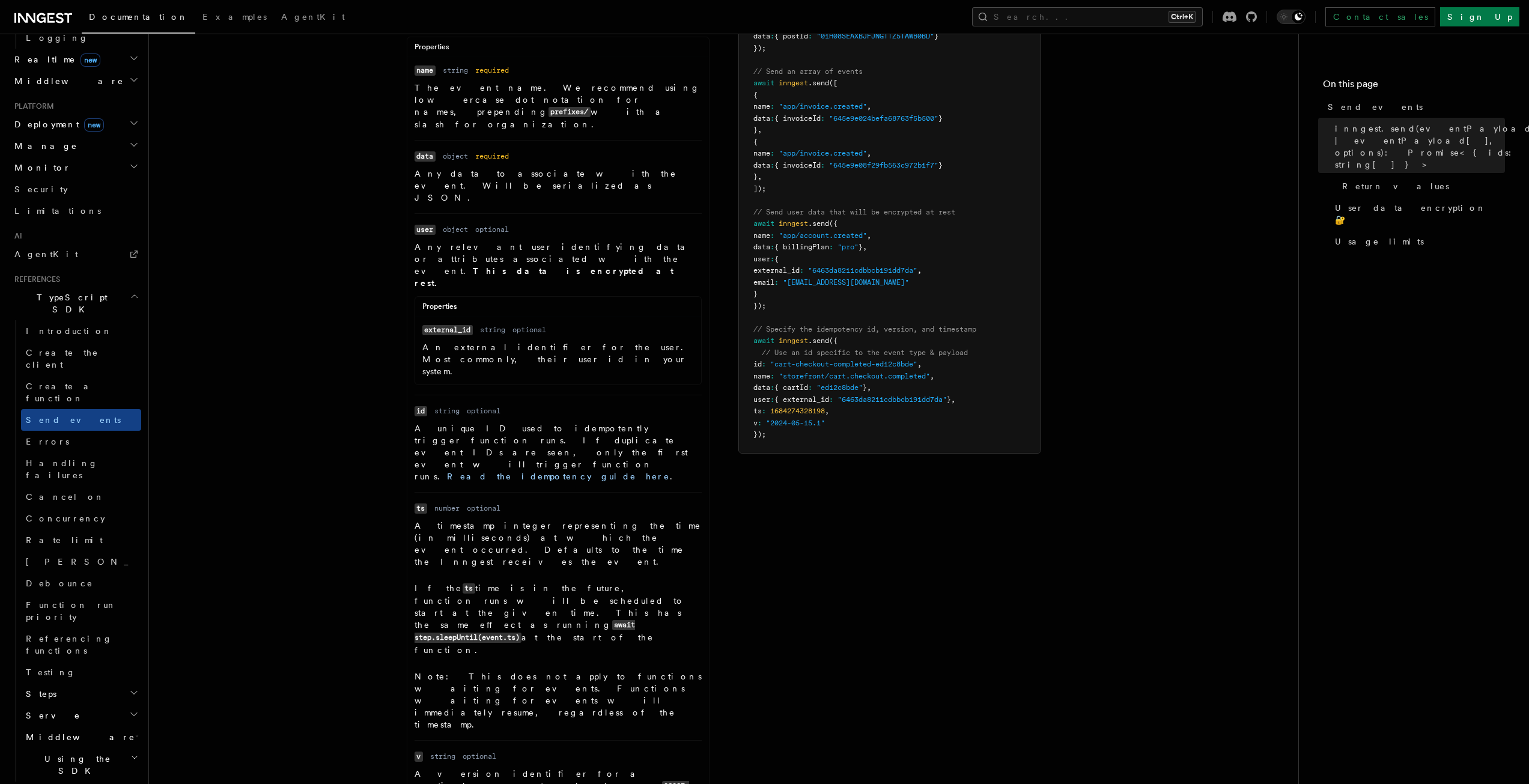
scroll to position [541, 0]
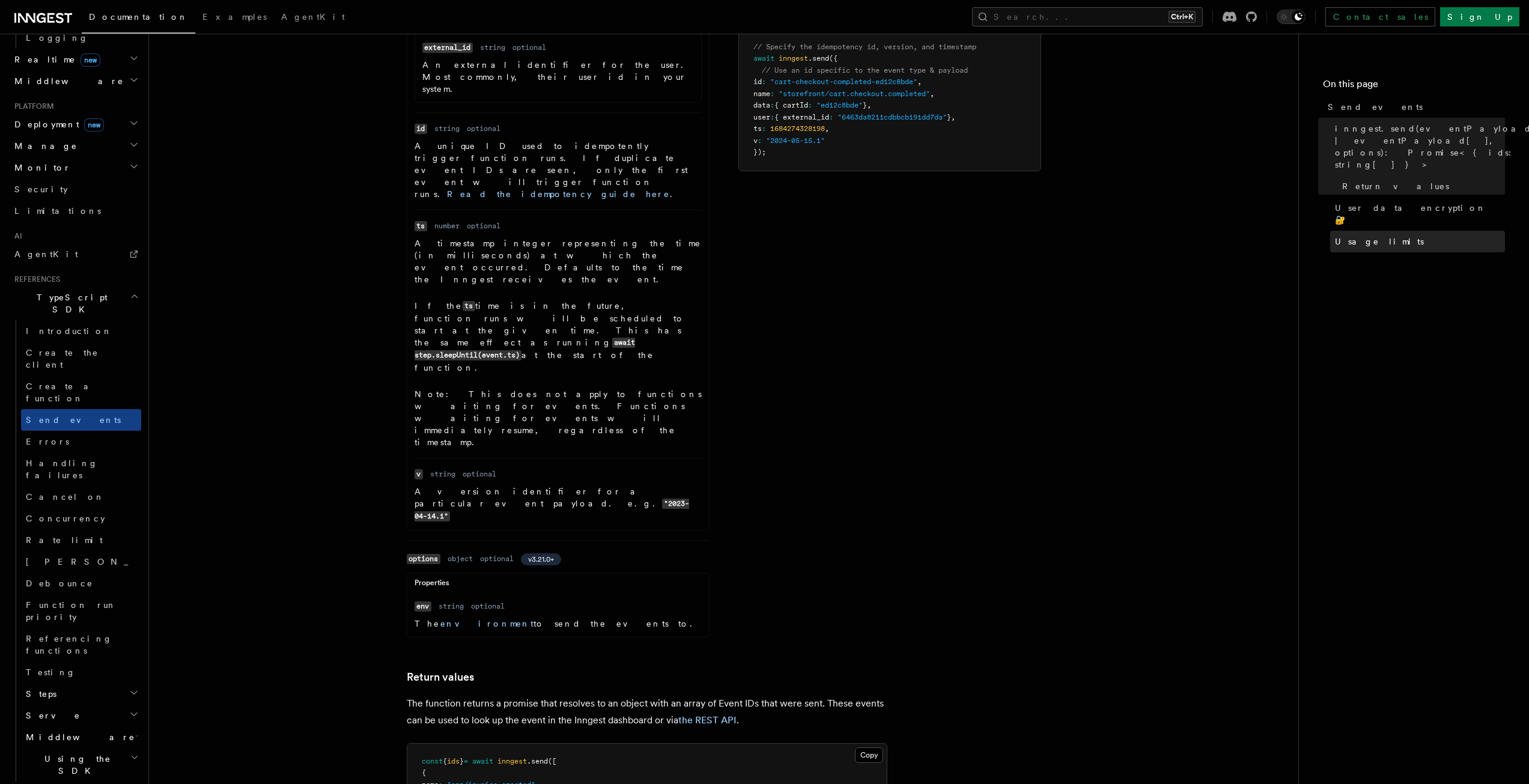
click at [1353, 235] on span "Usage limits" at bounding box center [1380, 241] width 89 height 12
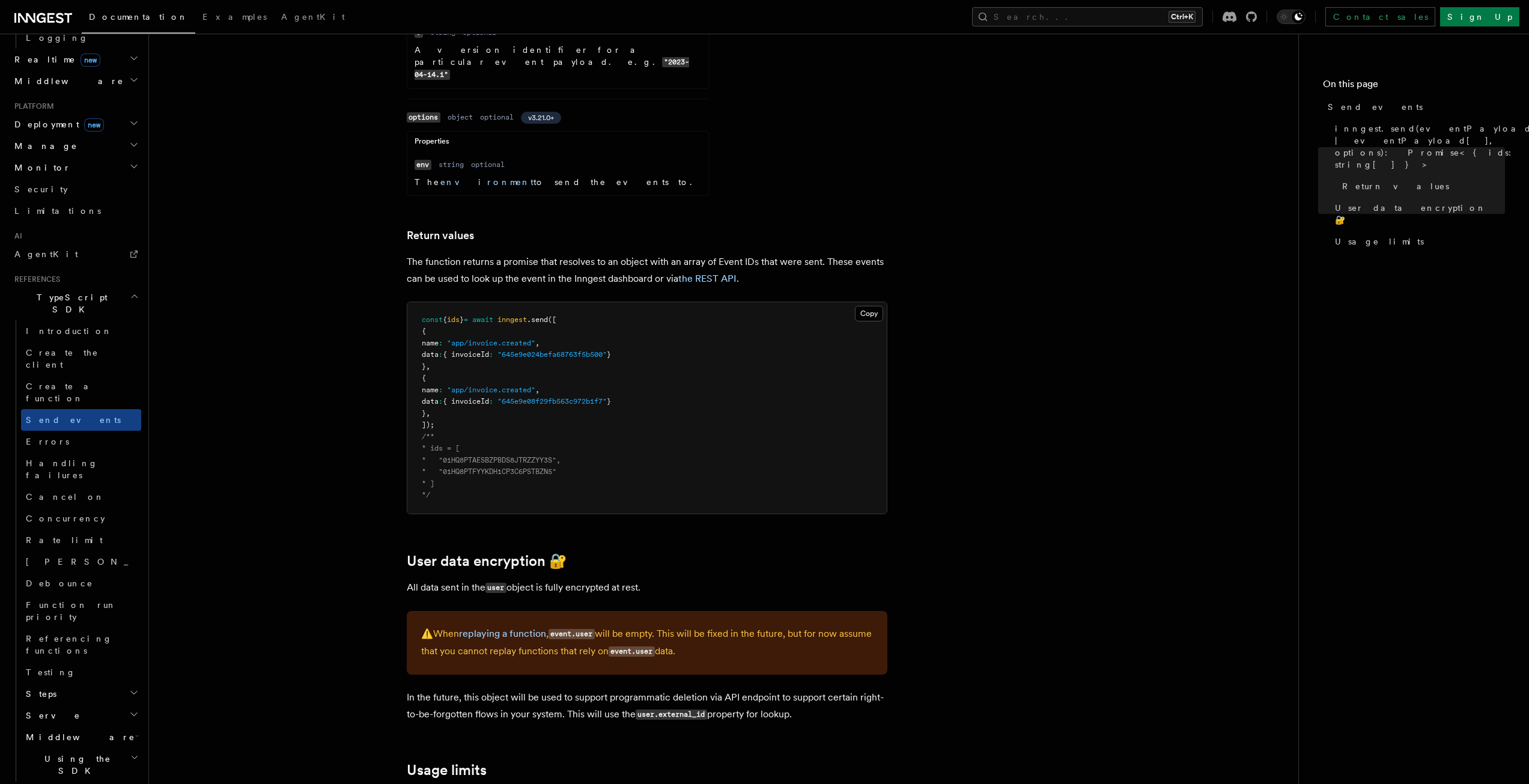
scroll to position [1224, 0]
